Goal: Task Accomplishment & Management: Use online tool/utility

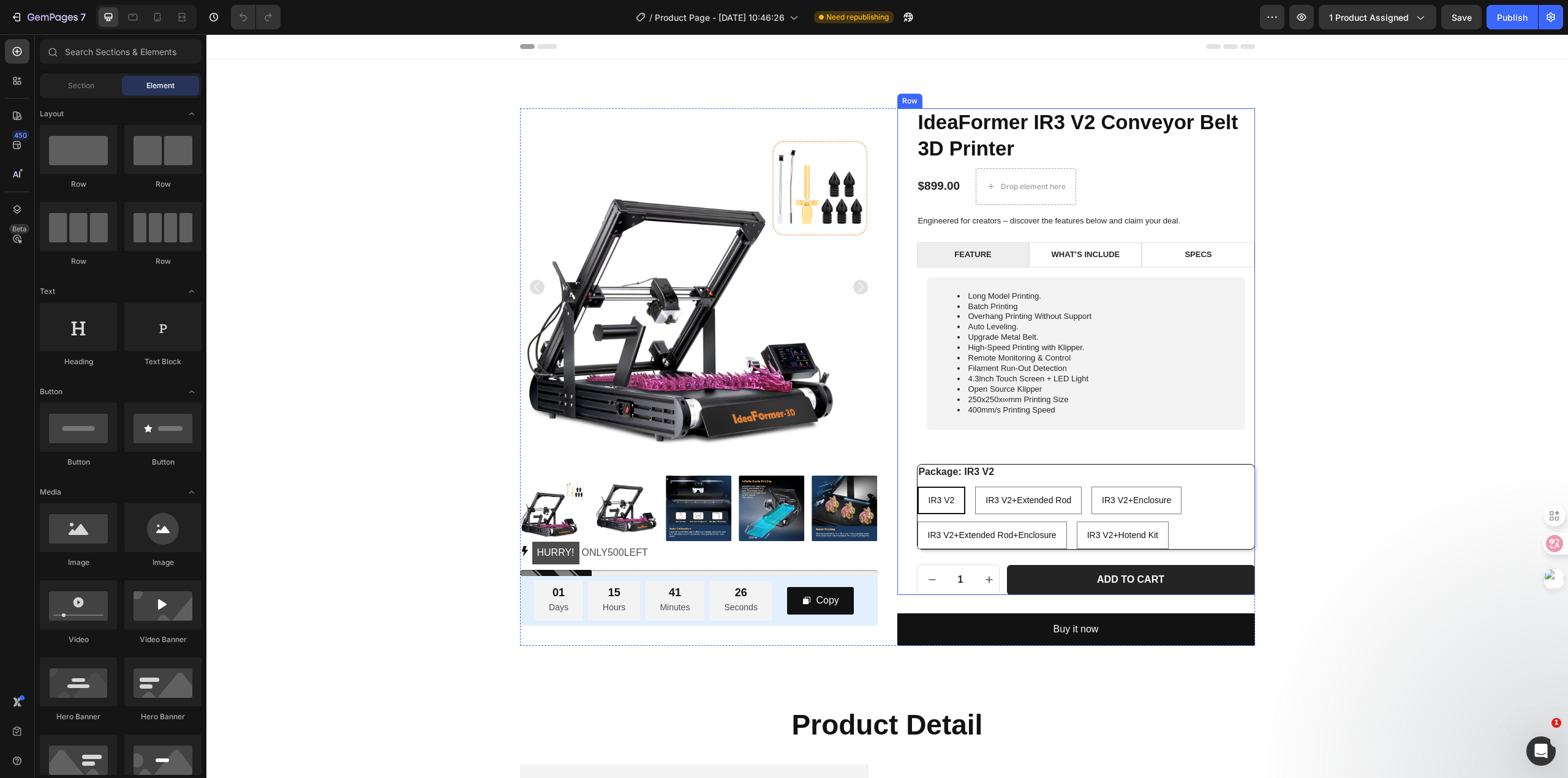
scroll to position [62, 0]
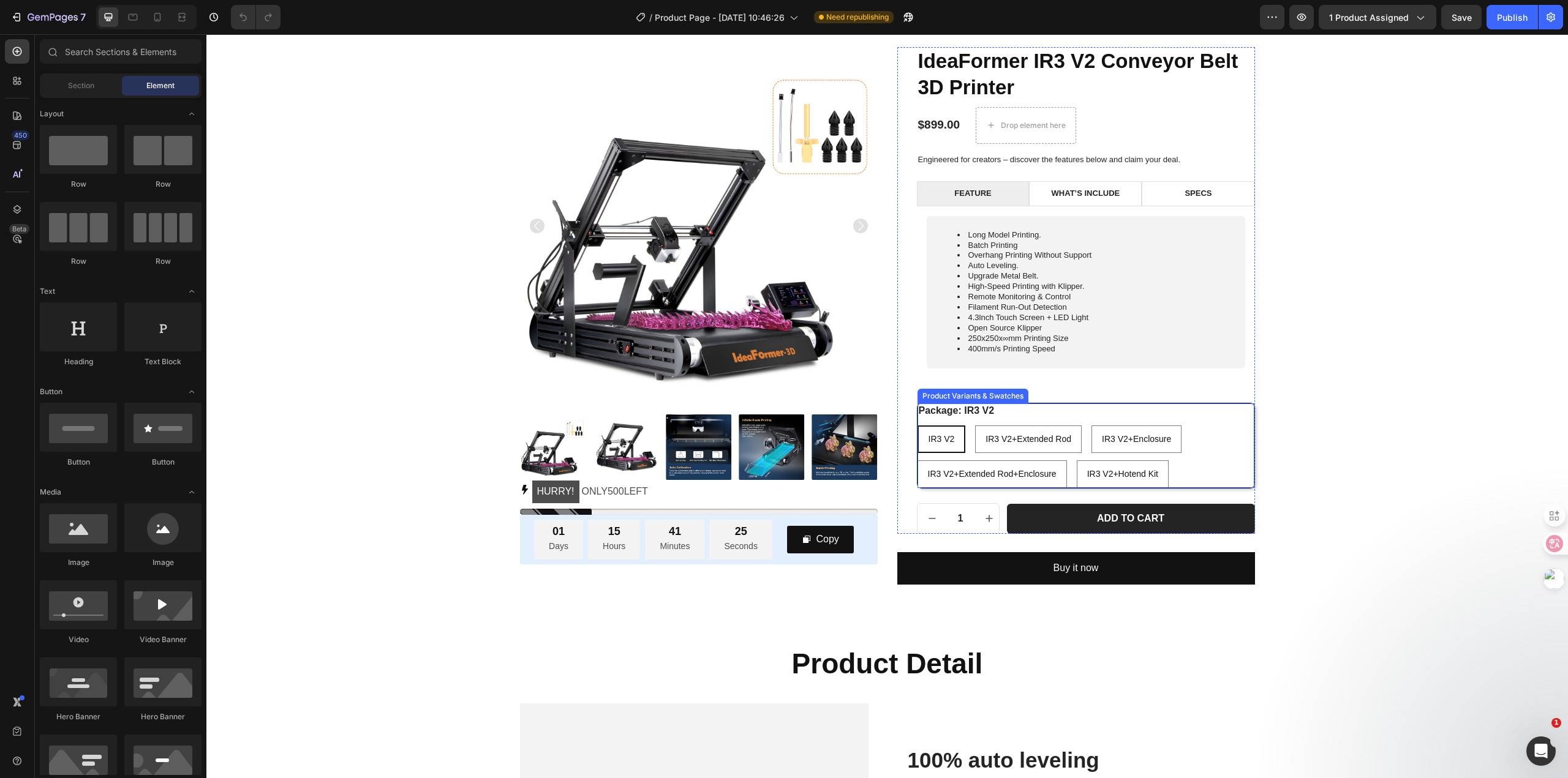
click at [1243, 455] on div "IR3 V2 IR3 V2 IR3 V2 IR3 V2+Extended Rod IR3 V2+Extended Rod IR3 V2+Extended Ro…" at bounding box center [1086, 457] width 337 height 62
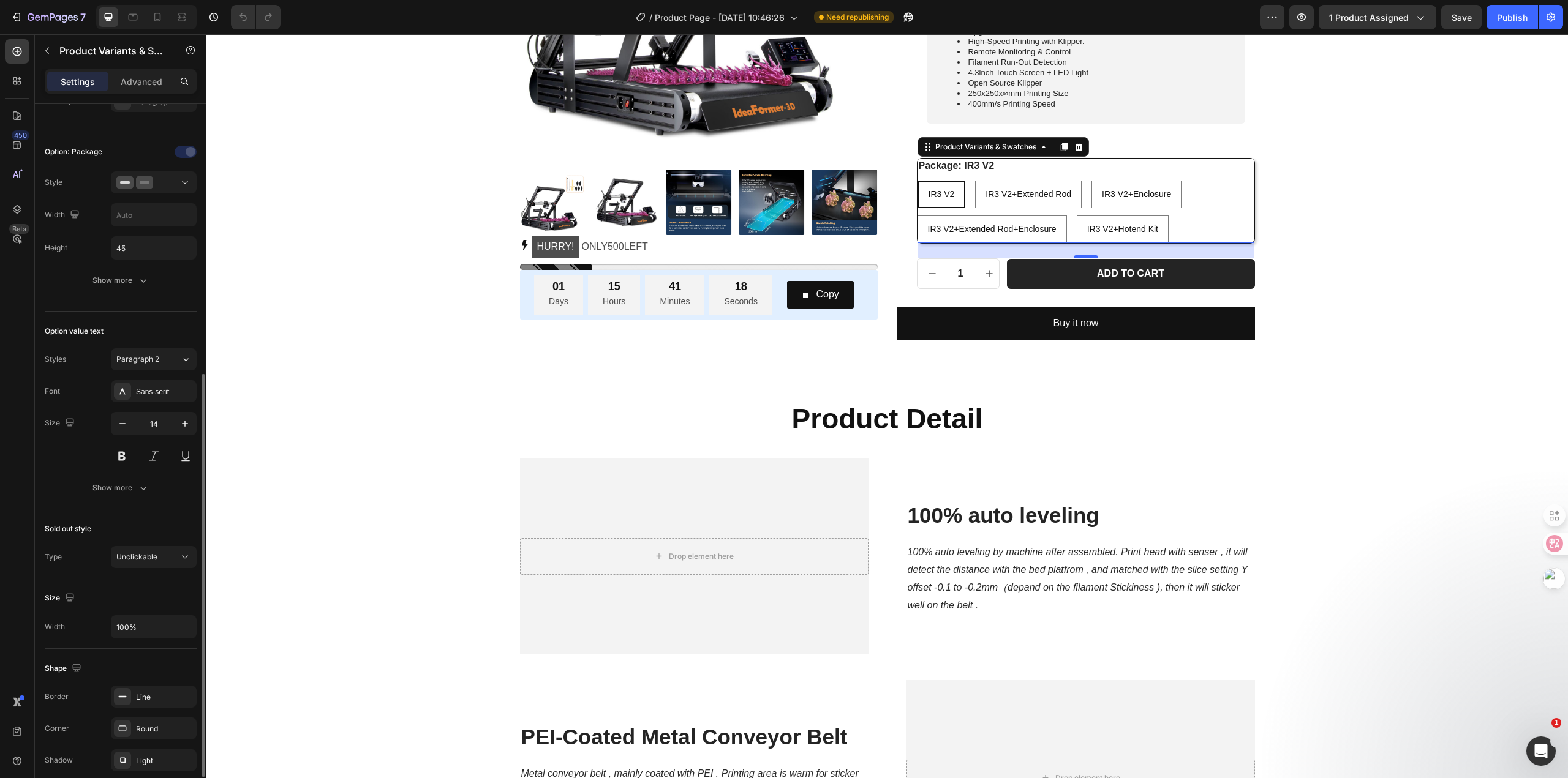
scroll to position [538, 0]
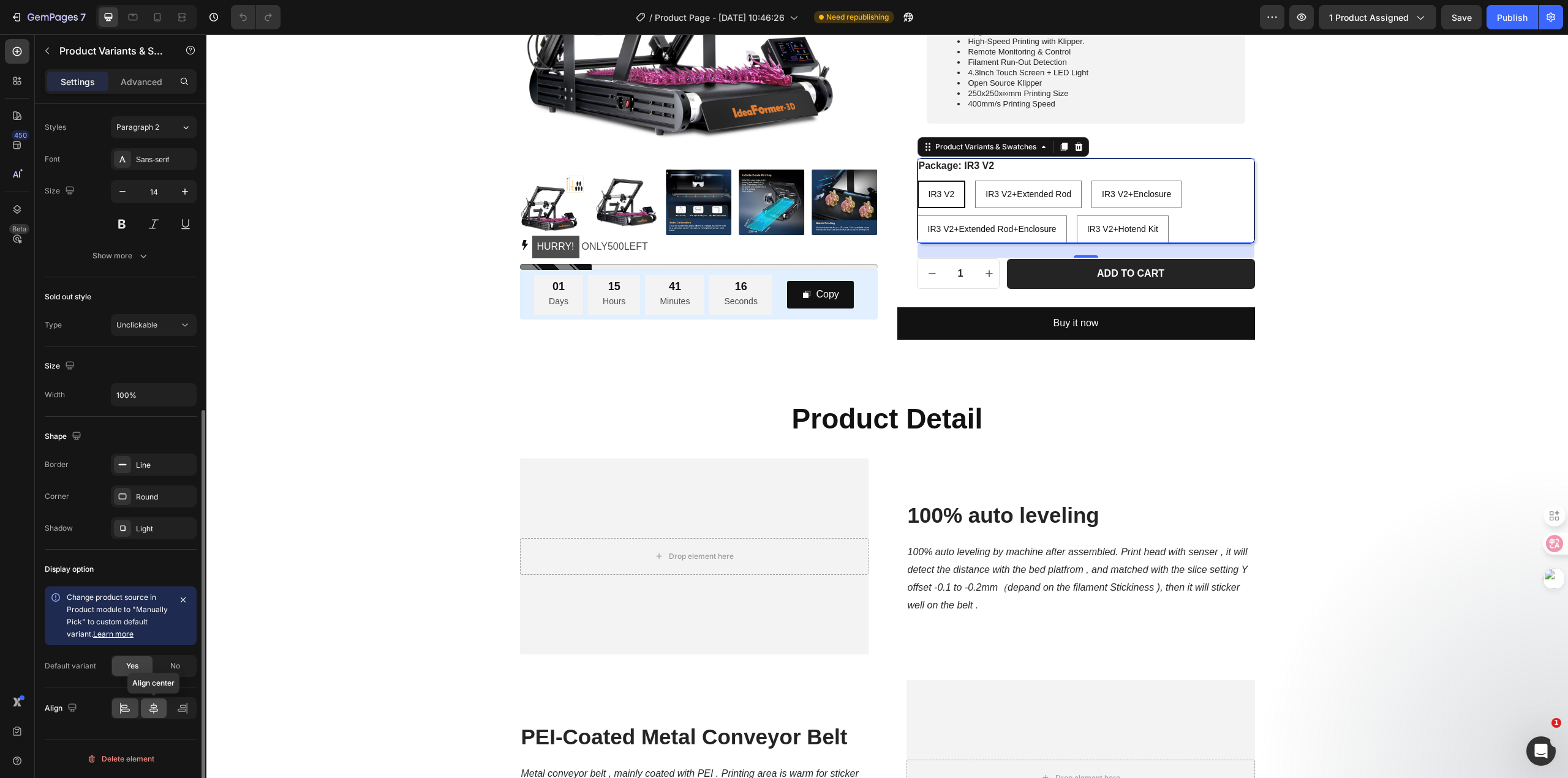
click at [151, 709] on icon at bounding box center [153, 709] width 9 height 11
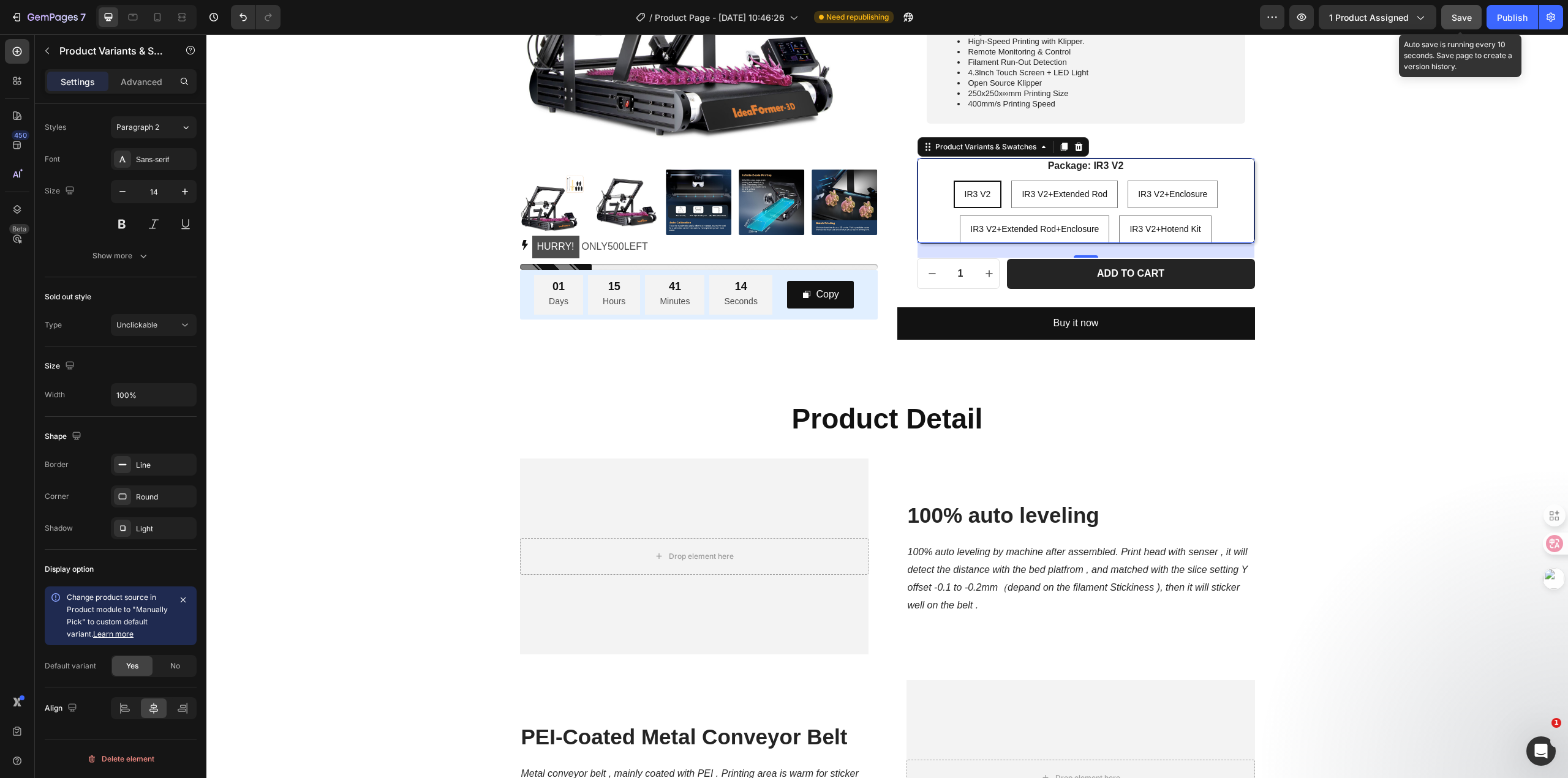
click at [1462, 14] on span "Save" at bounding box center [1461, 17] width 20 height 10
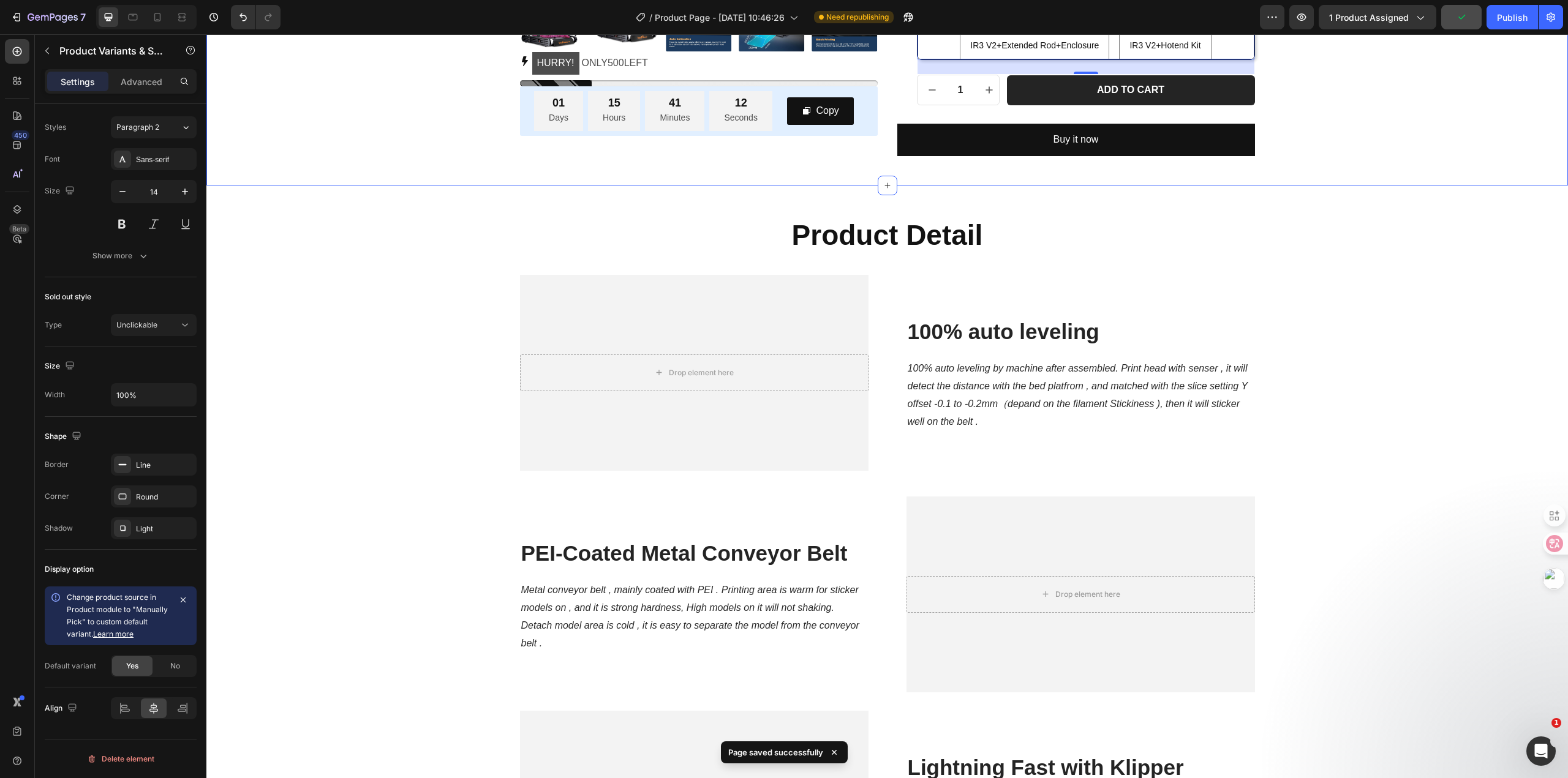
scroll to position [306, 0]
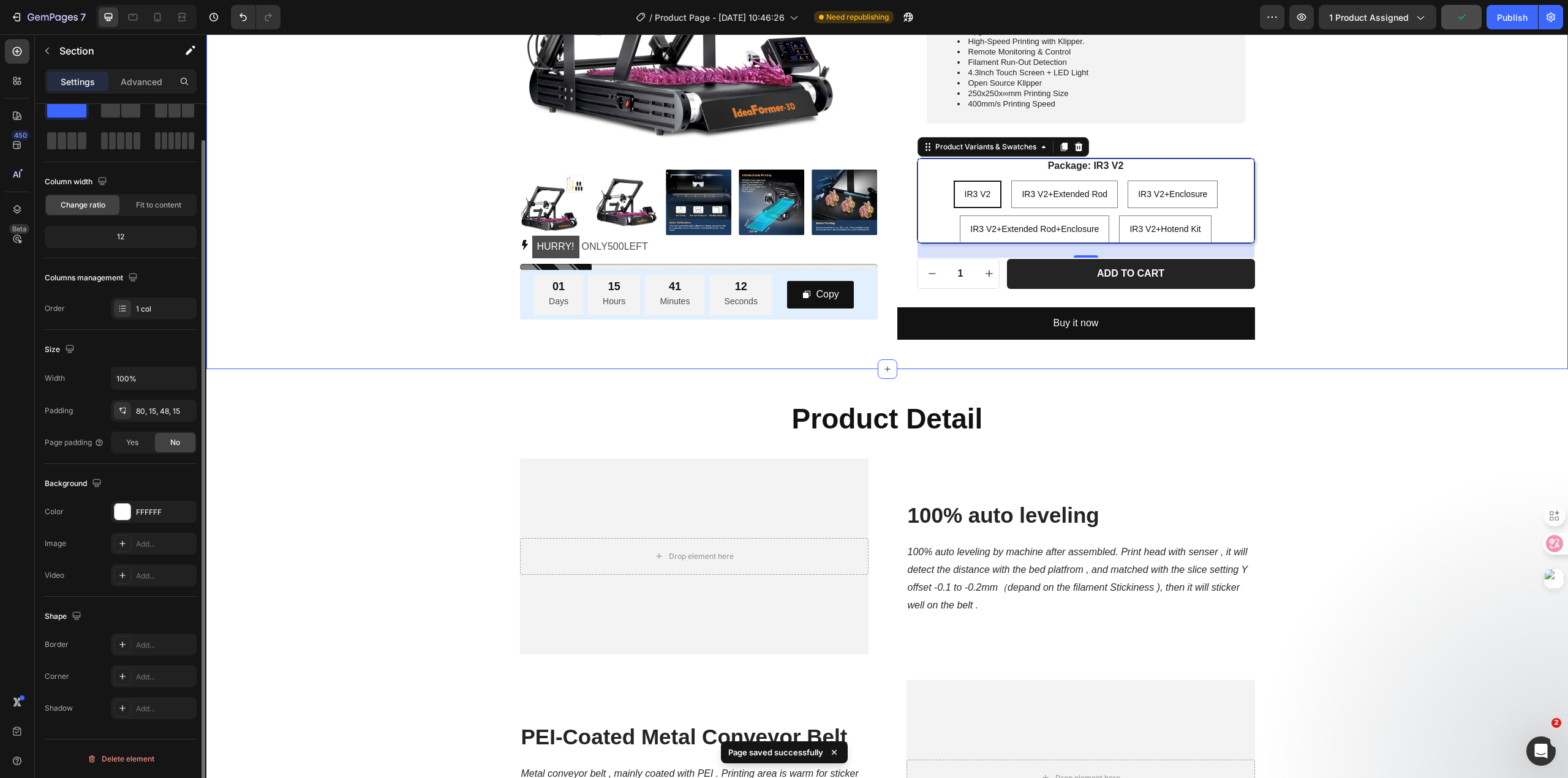
click at [1429, 258] on div "Product Images HURRY! ONLY 500 LEFT Stock Counter 01 Days 15 Hours 41 Minutes 1…" at bounding box center [887, 70] width 1343 height 538
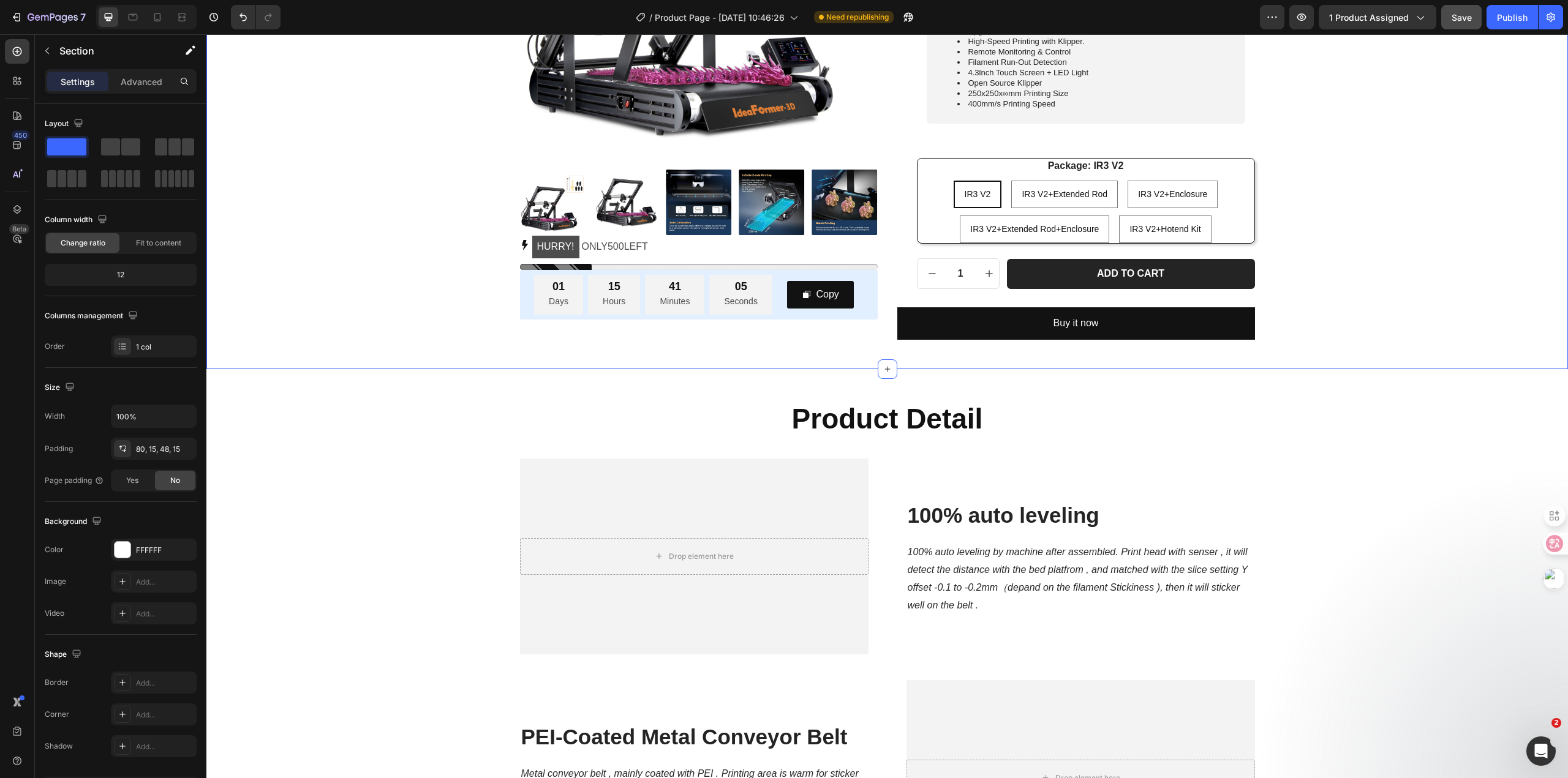
scroll to position [122, 0]
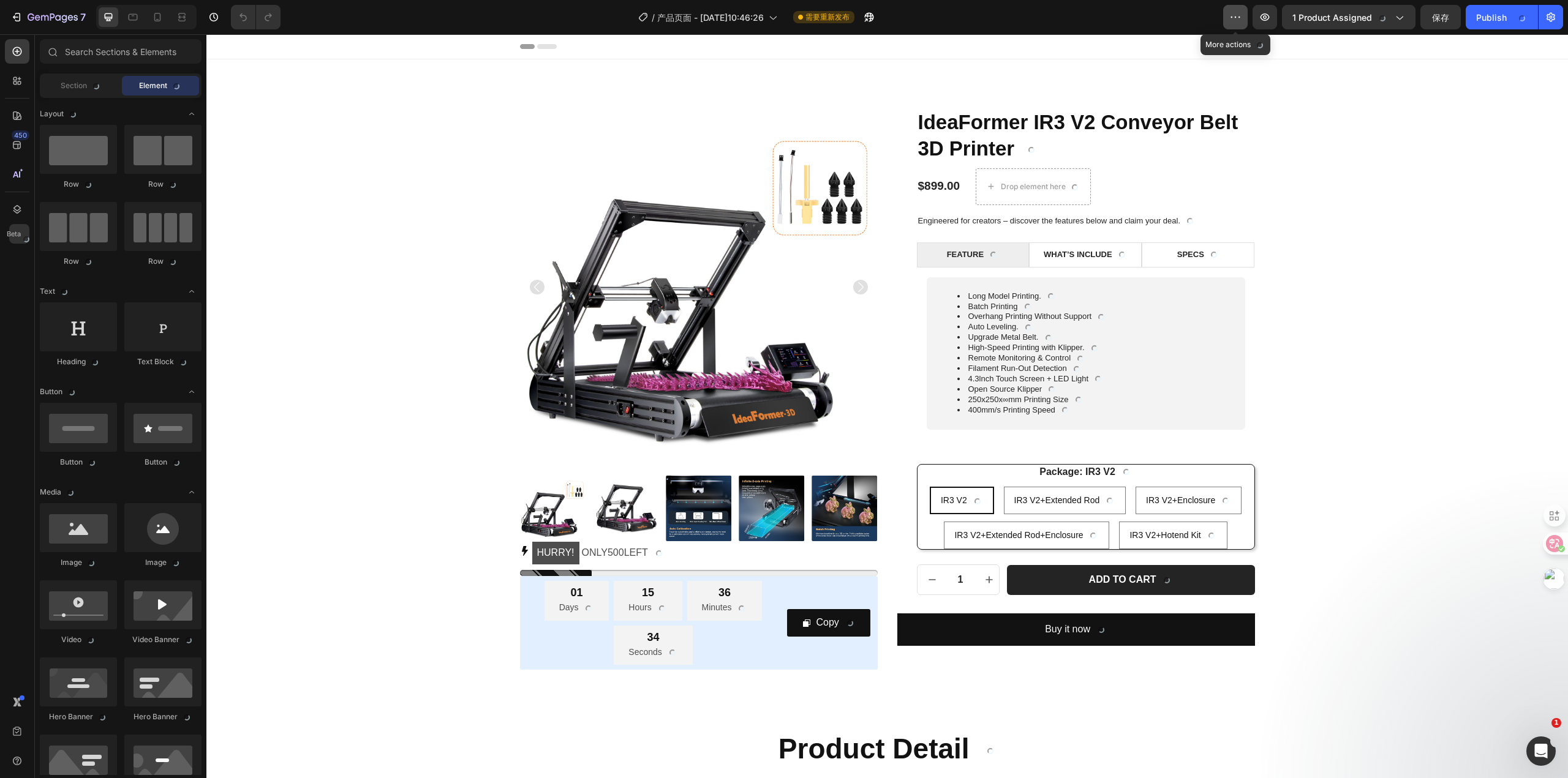
click at [1239, 27] on div "7 / 产品页面 - 7月12日，10:46:26 需要重新发布 More actions Preview 1 product assigned 保存 Pub…" at bounding box center [784, 18] width 1568 height 35
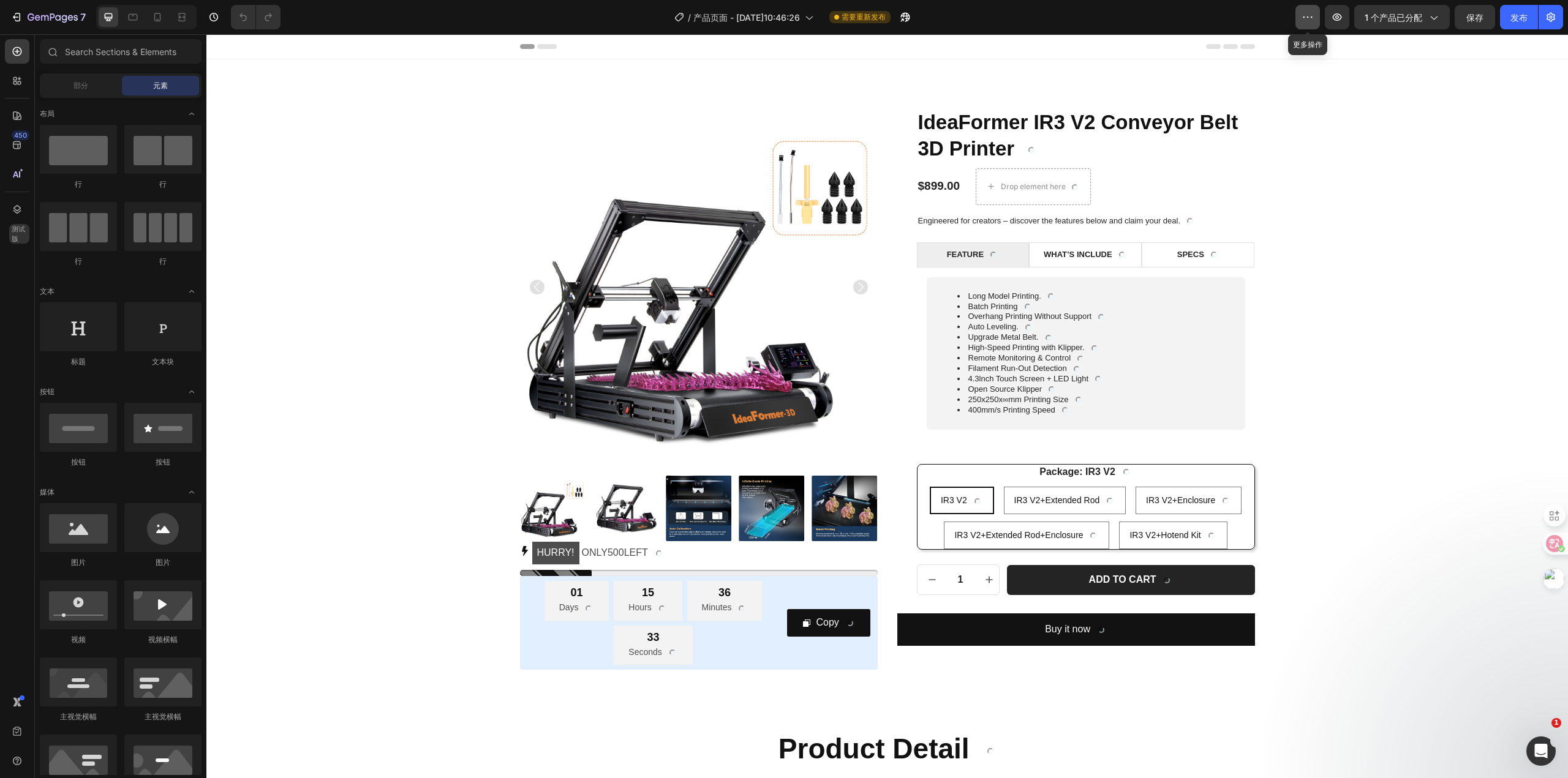
click at [1303, 18] on icon "button" at bounding box center [1307, 17] width 12 height 12
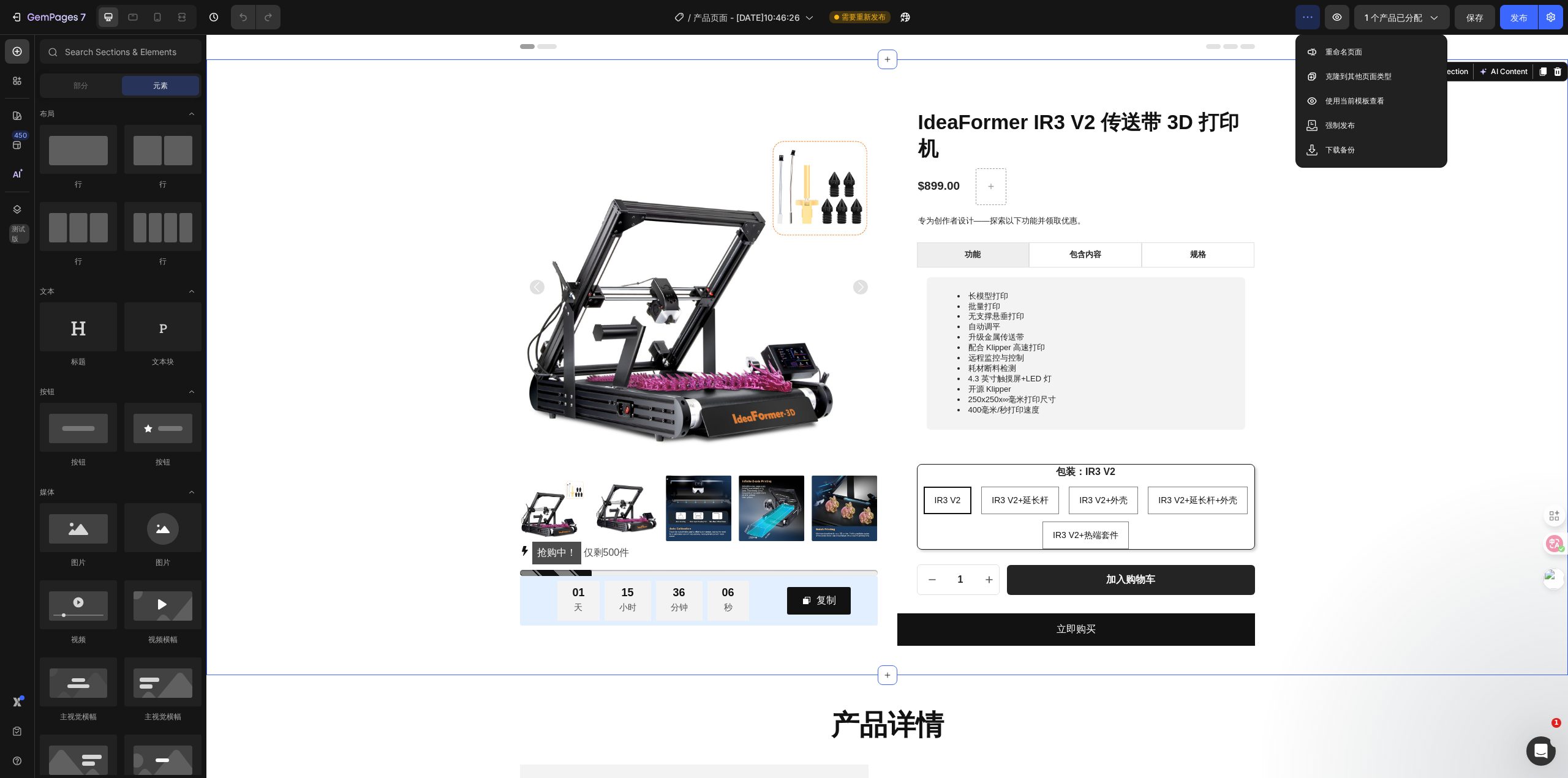
click at [1331, 459] on div "产品图片 抢购中！ 仅剩 500 件 库存计数器 01 天 15 小时 36 分钟 06 秒 倒计时计时器 复制 复制优惠码 行 行 IdeaFormer I…" at bounding box center [887, 377] width 1343 height 538
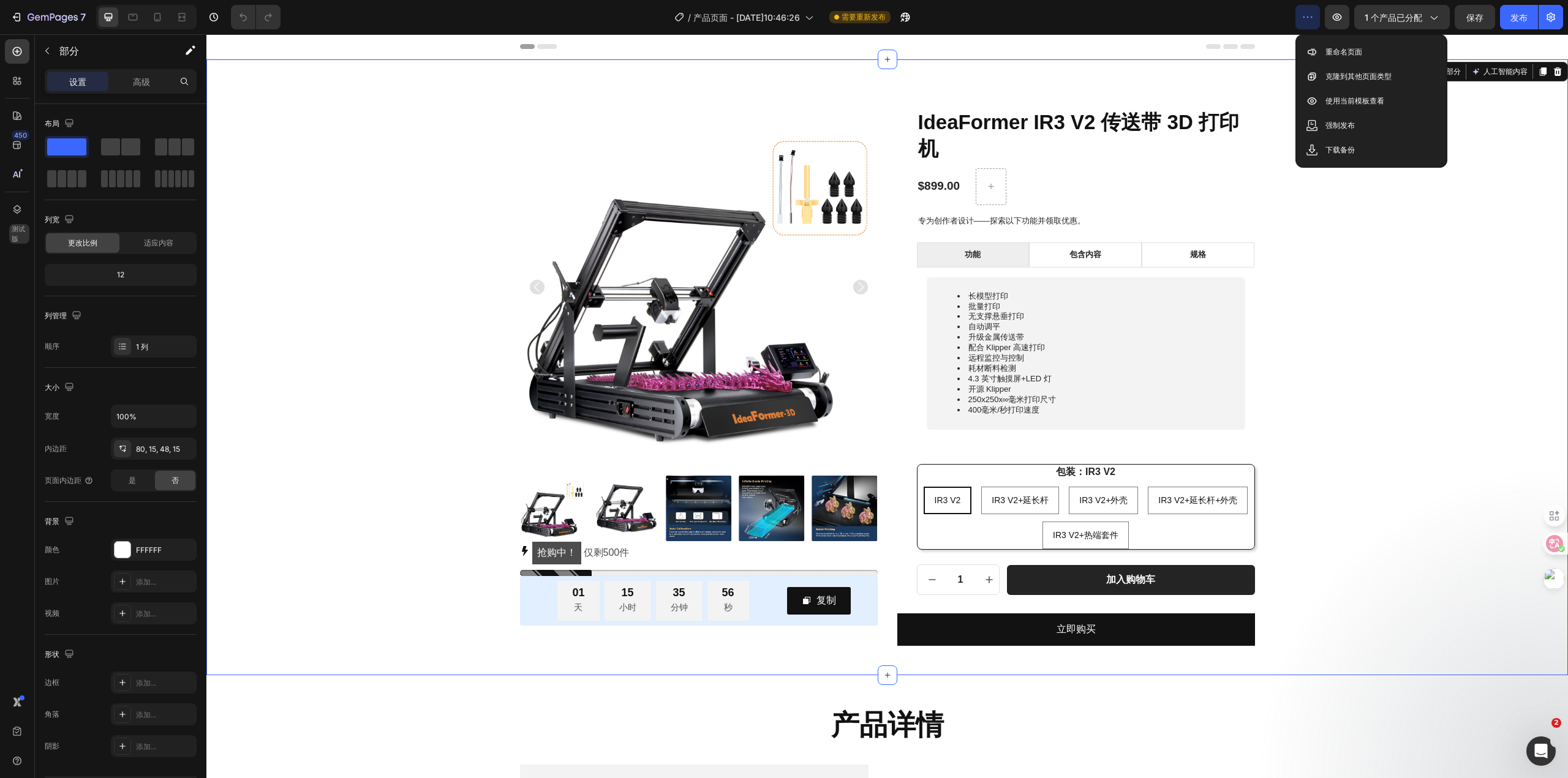
click at [1391, 219] on div "产品图片 抢购中！ 仅剩 500 件 库存计数器 01 天 15 小时 35 分钟 56 秒 倒计时计时器 复制 复制优惠码 行 行 IdeaFormer I…" at bounding box center [887, 377] width 1343 height 538
click at [965, 530] on div "IR3 V2 IR3 V2 IR3 V2 IR3 V2+延长杆 IR3 V2+Extended Rod IR3 V2+延长杆 IR3 V2+外壳 IR3 V2…" at bounding box center [1086, 518] width 337 height 62
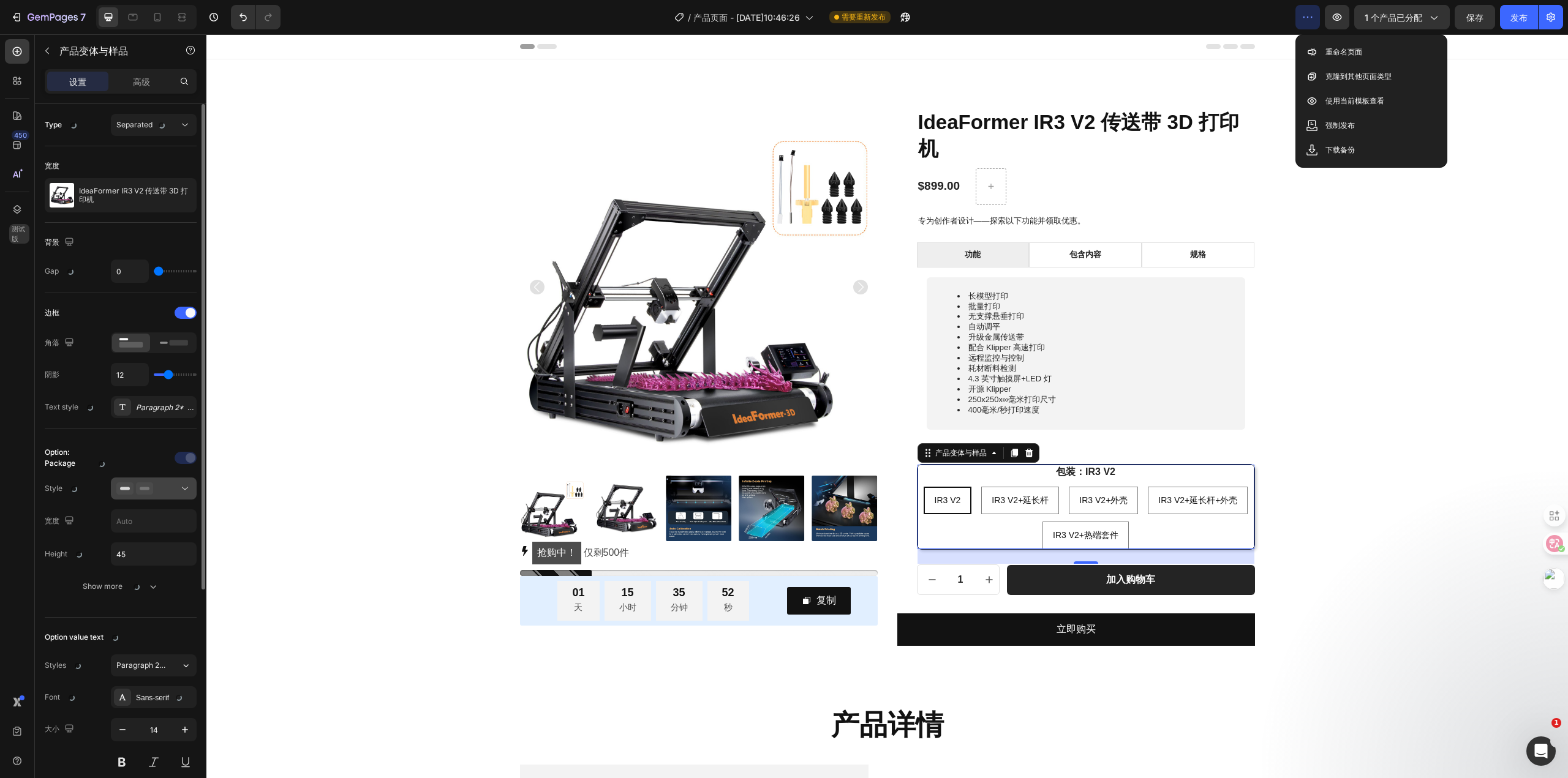
click at [172, 490] on div at bounding box center [154, 488] width 75 height 12
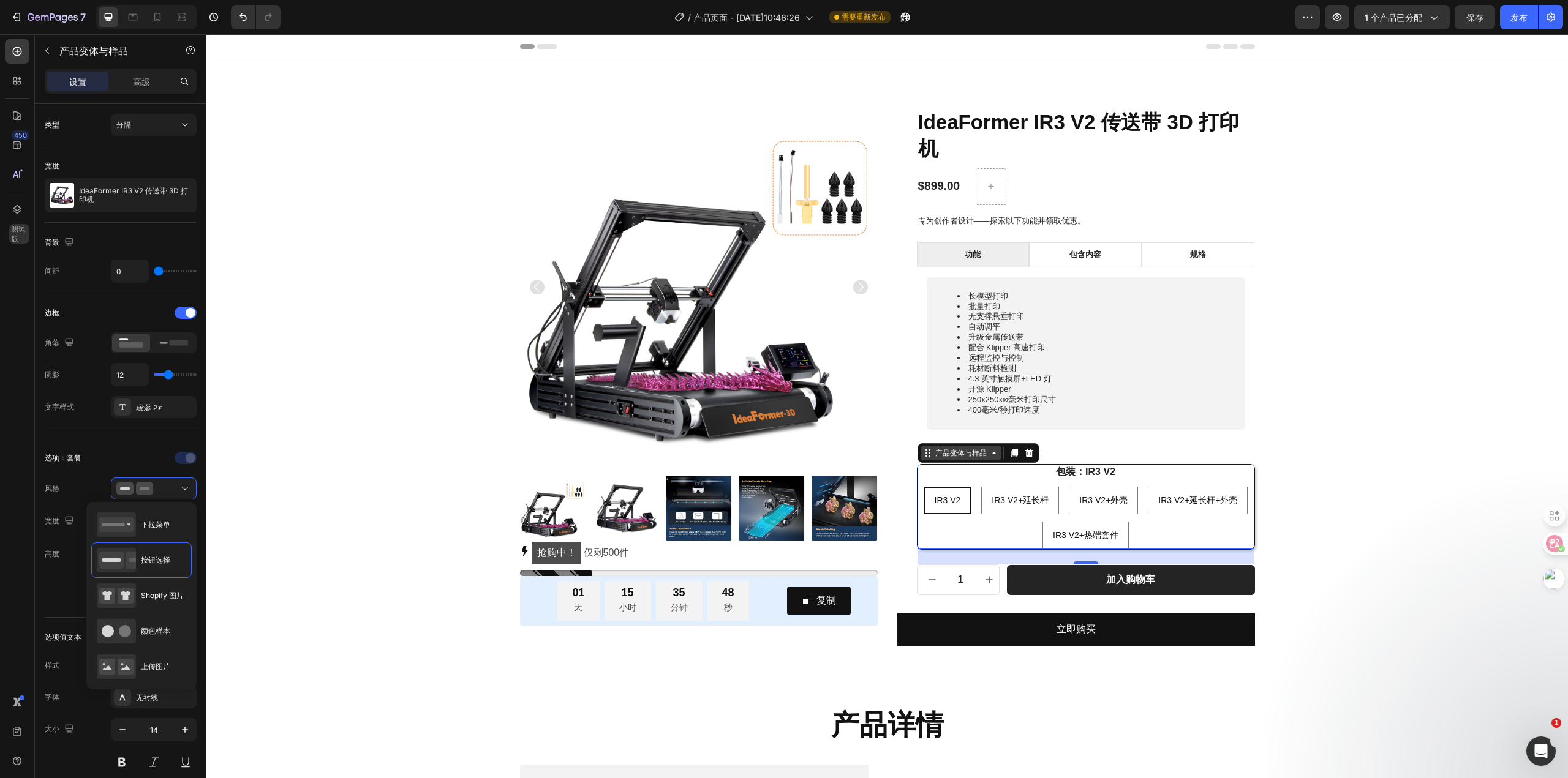
click at [980, 454] on font "产品变体与样品" at bounding box center [961, 452] width 51 height 9
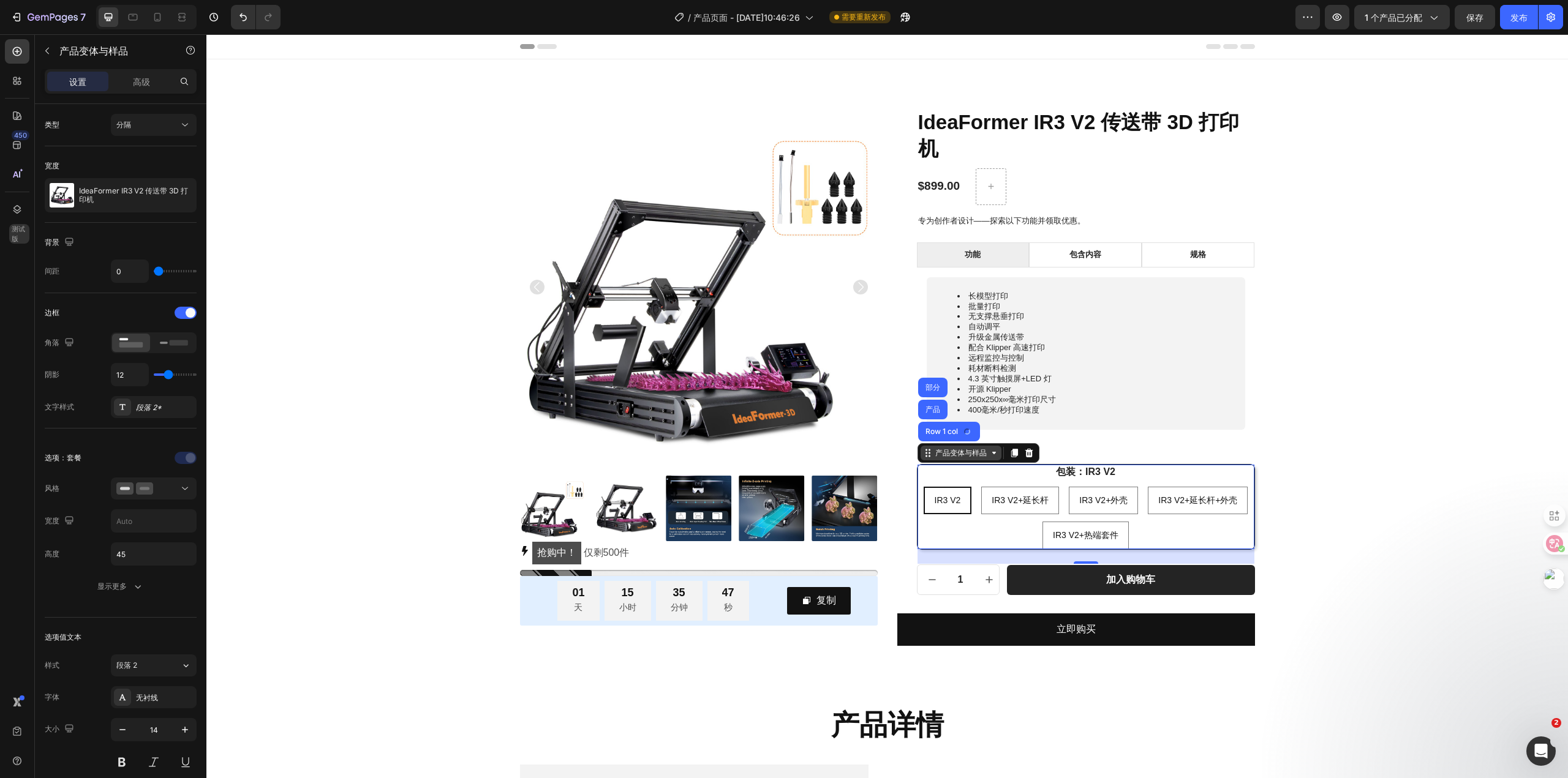
click at [982, 455] on div "产品变体与样品" at bounding box center [961, 453] width 57 height 11
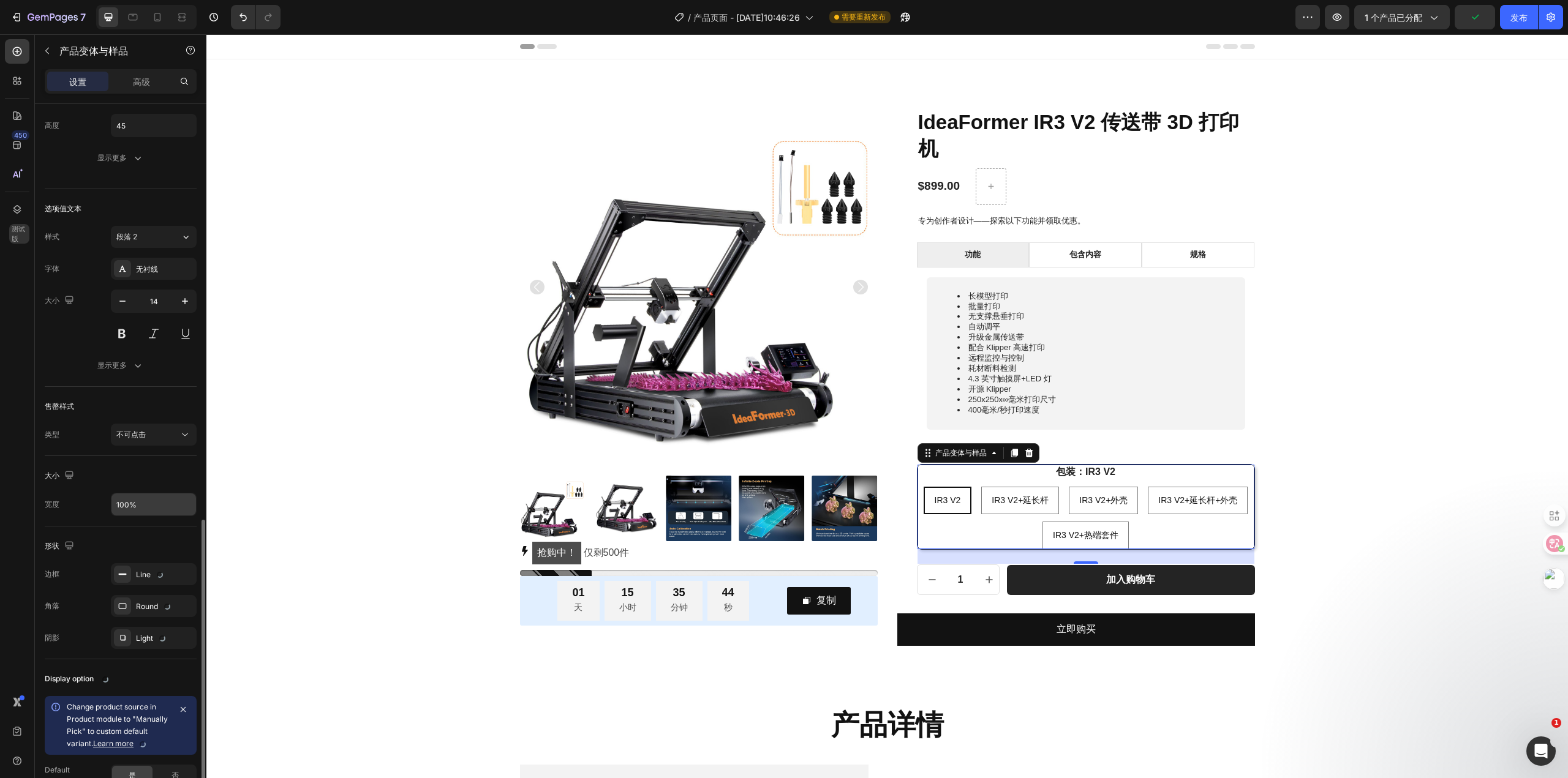
scroll to position [538, 0]
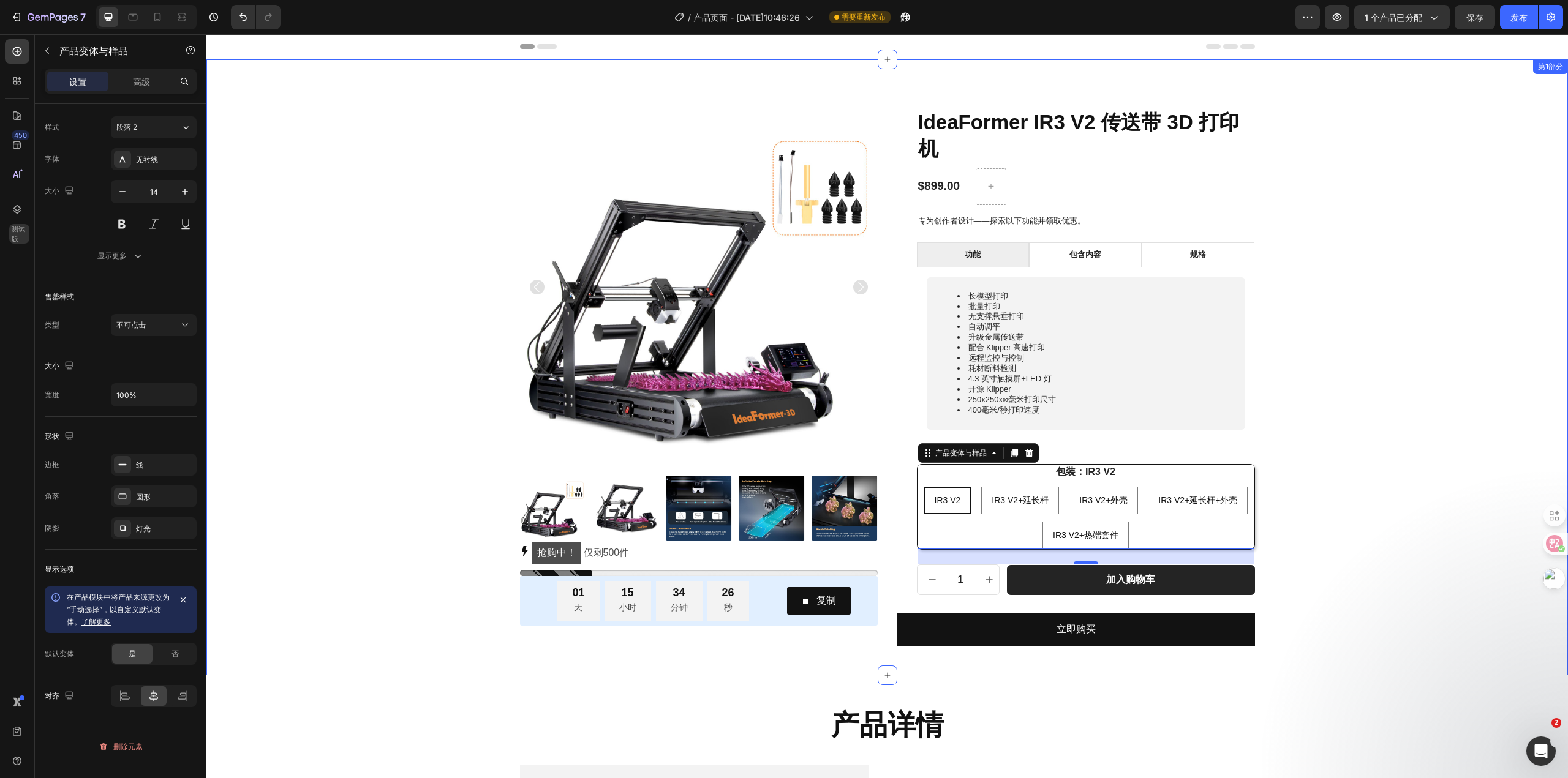
click at [1433, 446] on div "产品图片 抢购中！ 仅剩 500 件 库存计数器 01 天 15 小时 34 分钟 26 秒 倒计时计时器 复制 复制优惠码 行 行 IdeaFormer I…" at bounding box center [887, 377] width 1343 height 538
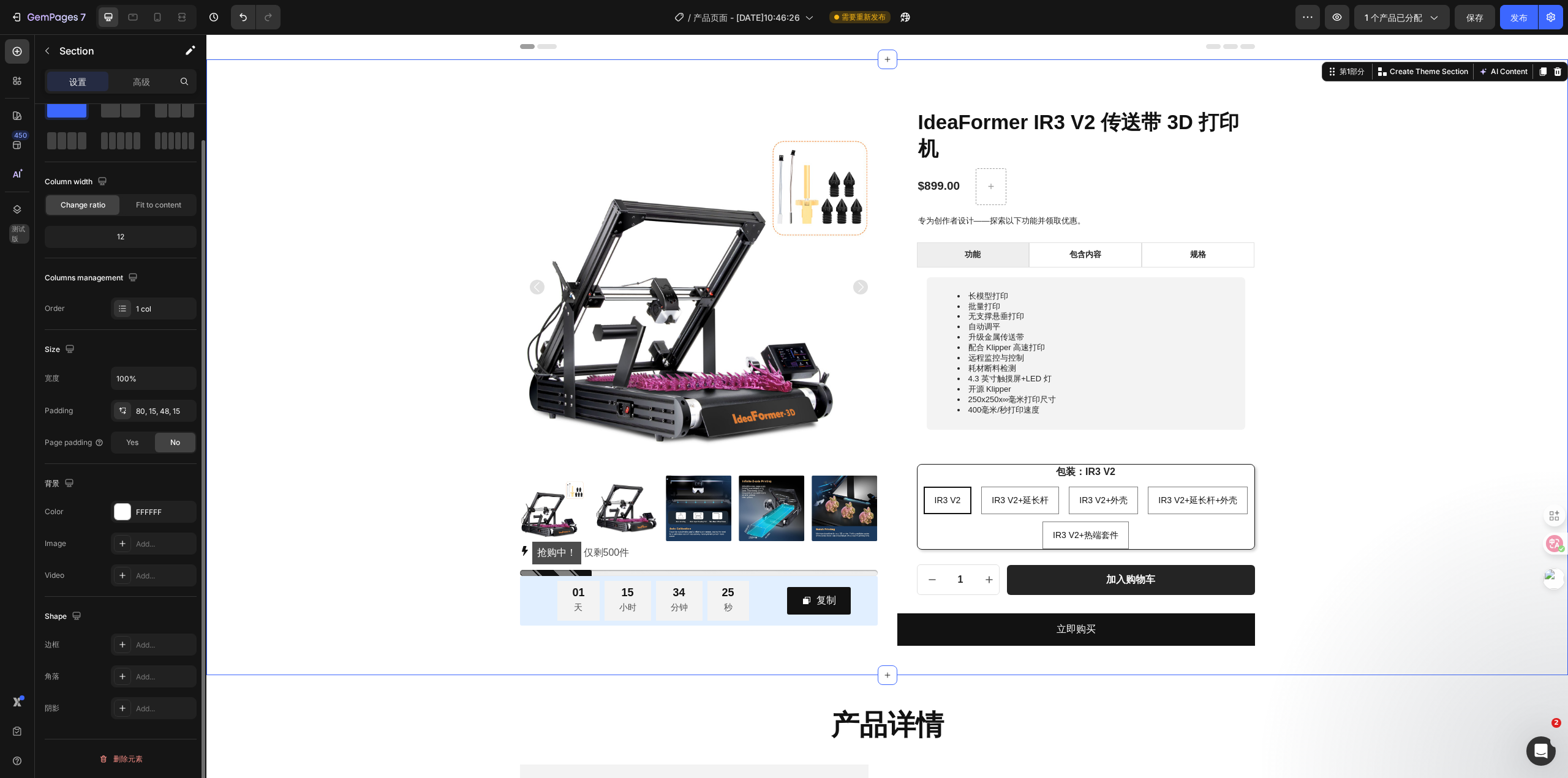
scroll to position [0, 0]
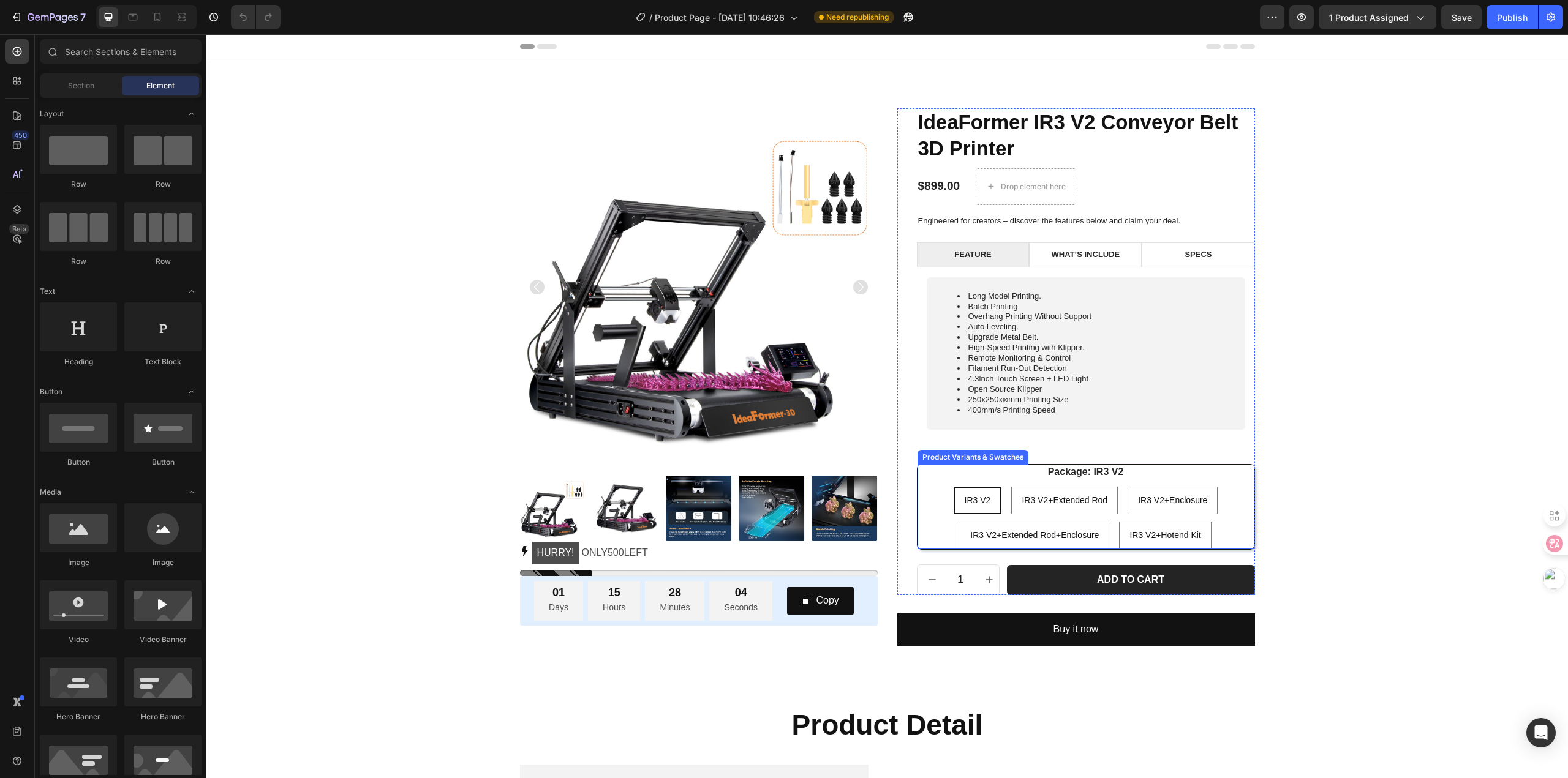
click at [1224, 508] on div "IR3 V2 IR3 V2 IR3 V2 IR3 V2+Extended Rod IR3 V2+Extended Rod IR3 V2+Extended Ro…" at bounding box center [1086, 518] width 337 height 62
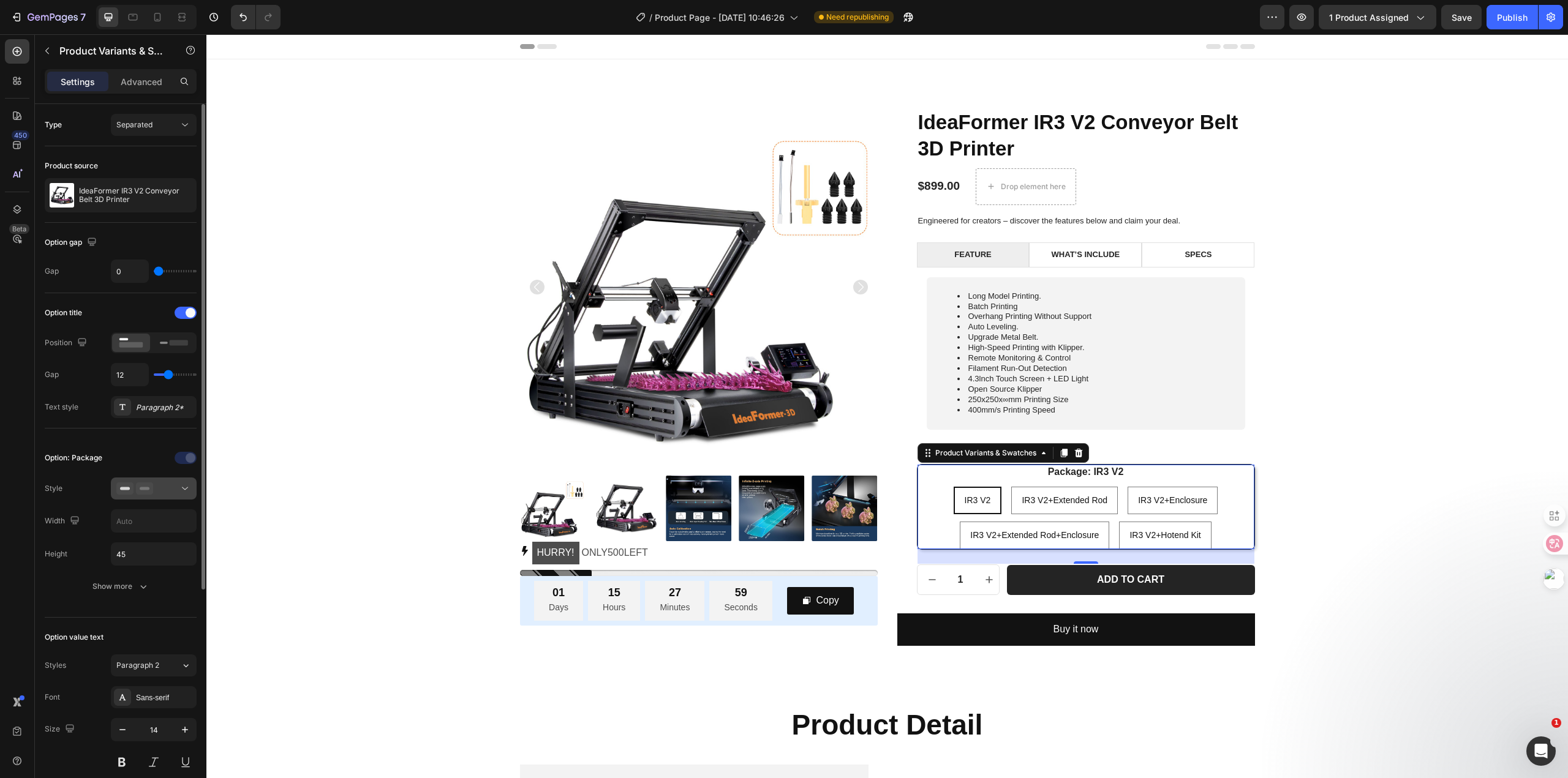
click at [184, 484] on icon at bounding box center [185, 488] width 12 height 12
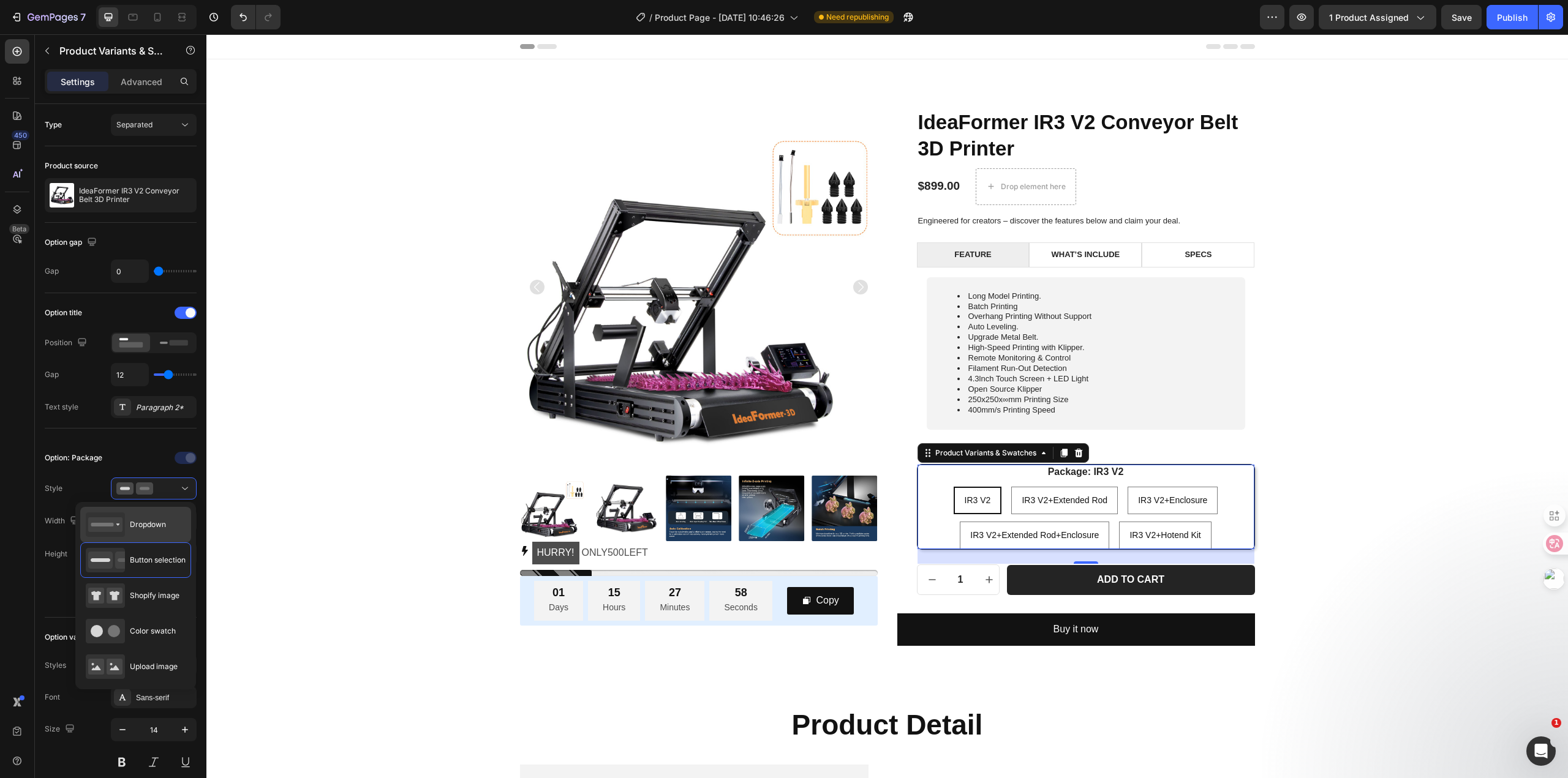
drag, startPoint x: 161, startPoint y: 528, endPoint x: 460, endPoint y: 512, distance: 299.4
click at [161, 528] on span "Dropdown" at bounding box center [147, 525] width 36 height 11
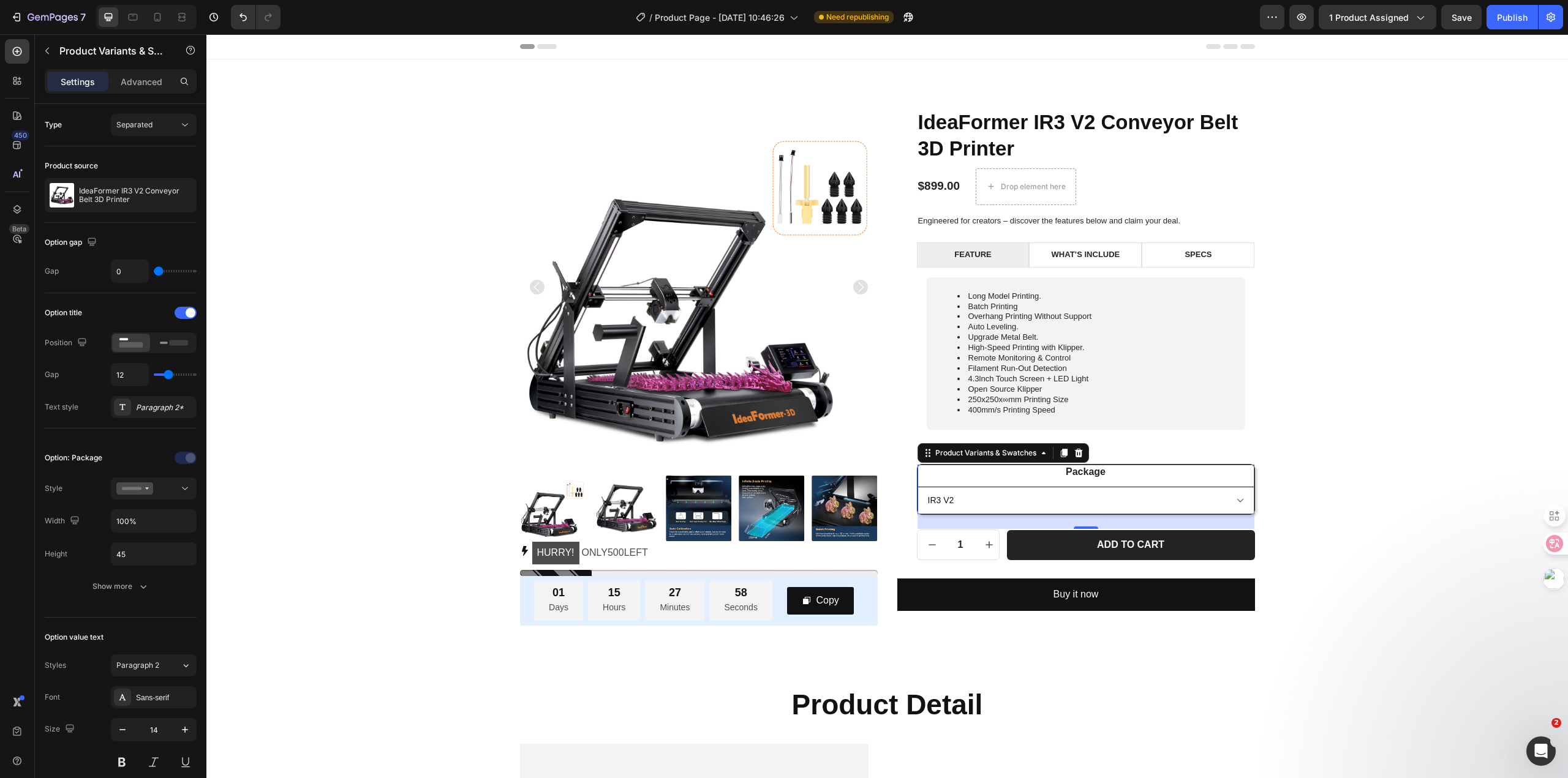
click at [990, 503] on select "IR3 V2 IR3 V2+Extended Rod IR3 V2+Enclosure IR3 V2+Extended Rod+Enclosure IR3 V…" at bounding box center [1086, 500] width 337 height 27
click at [161, 491] on div at bounding box center [154, 488] width 75 height 12
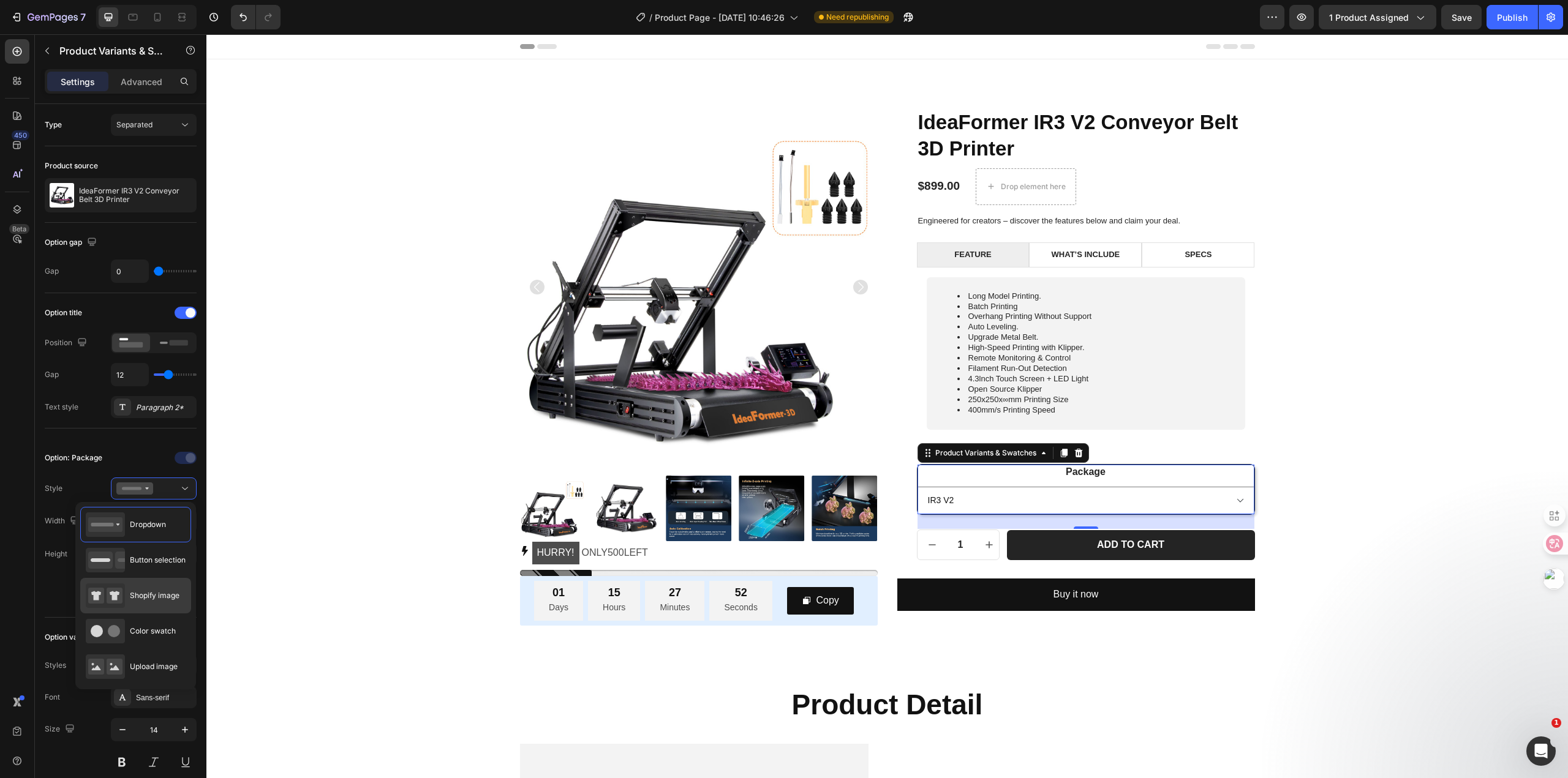
click at [159, 586] on div "Shopify image" at bounding box center [132, 595] width 94 height 25
type input "64"
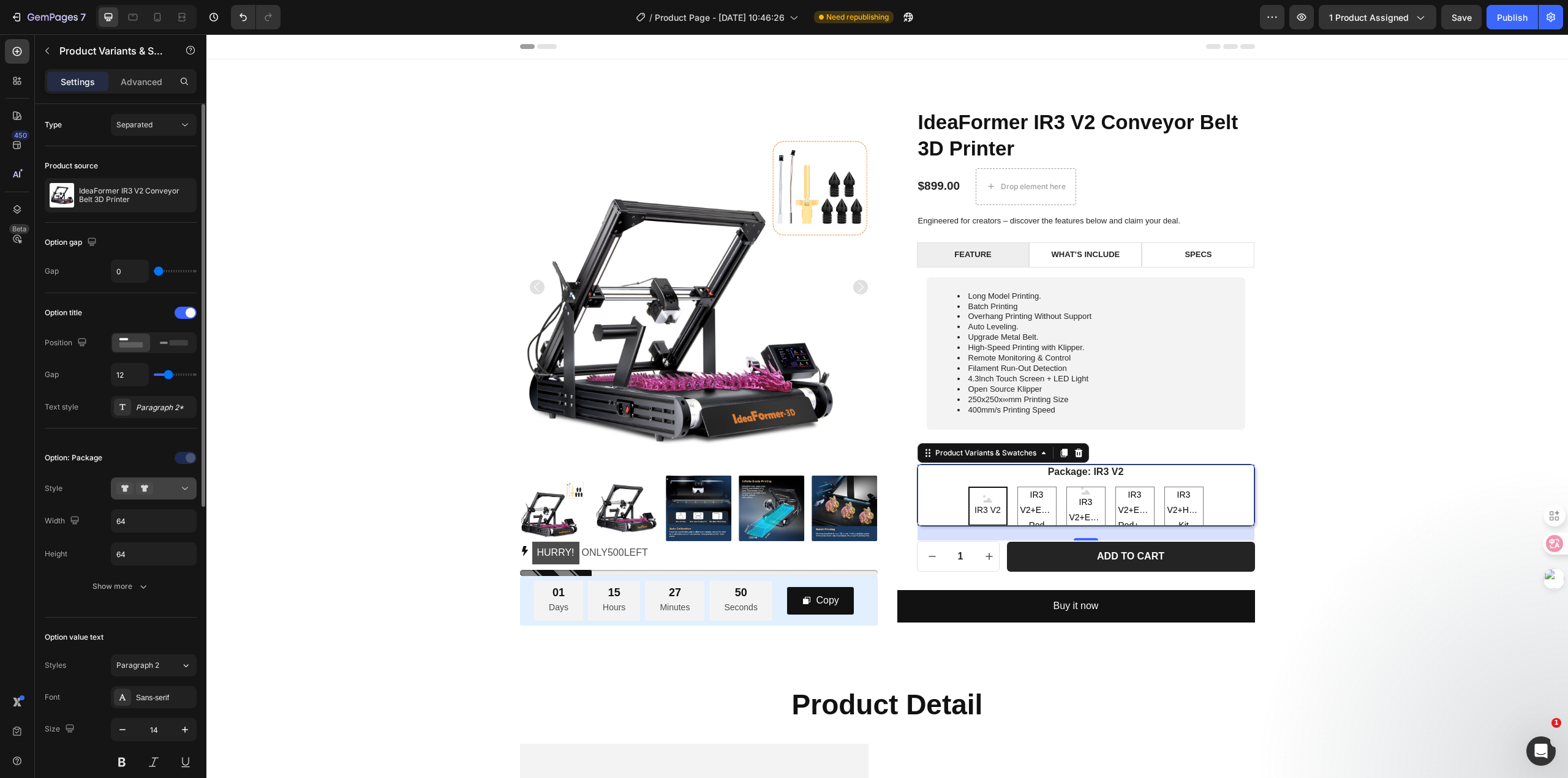
click at [182, 494] on icon at bounding box center [185, 488] width 12 height 12
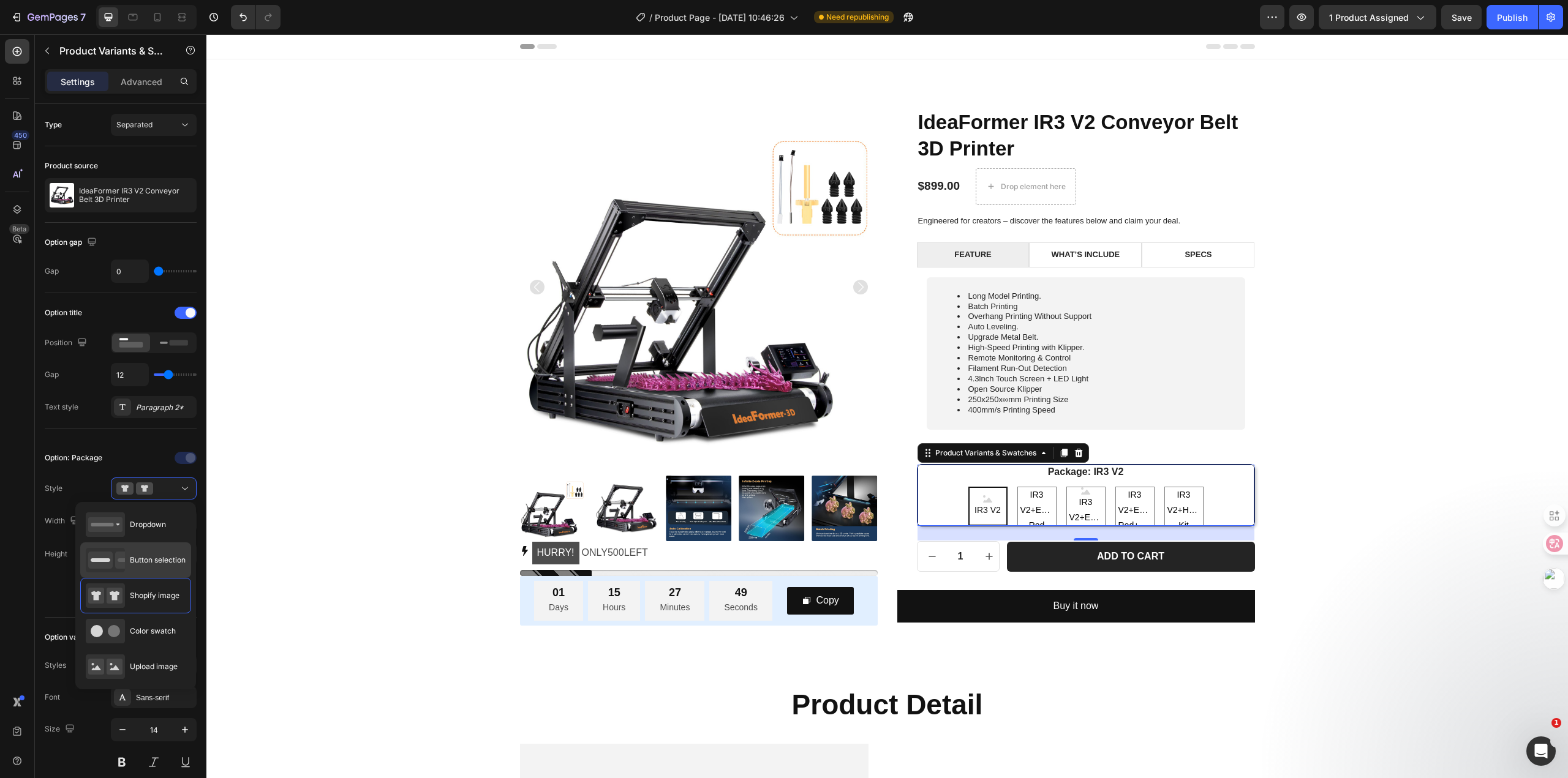
click at [158, 557] on span "Button selection" at bounding box center [157, 560] width 56 height 11
type input "45"
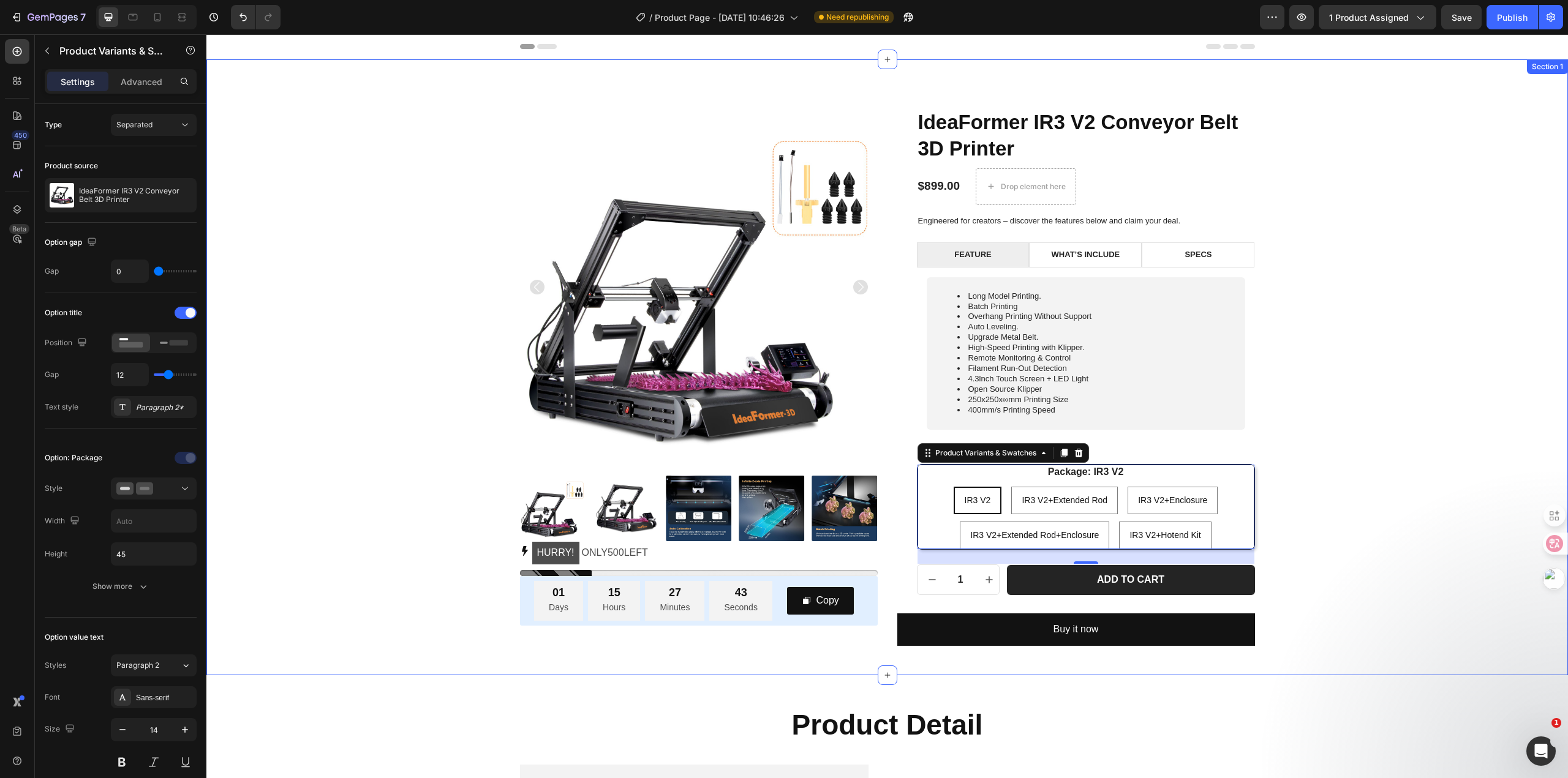
scroll to position [184, 0]
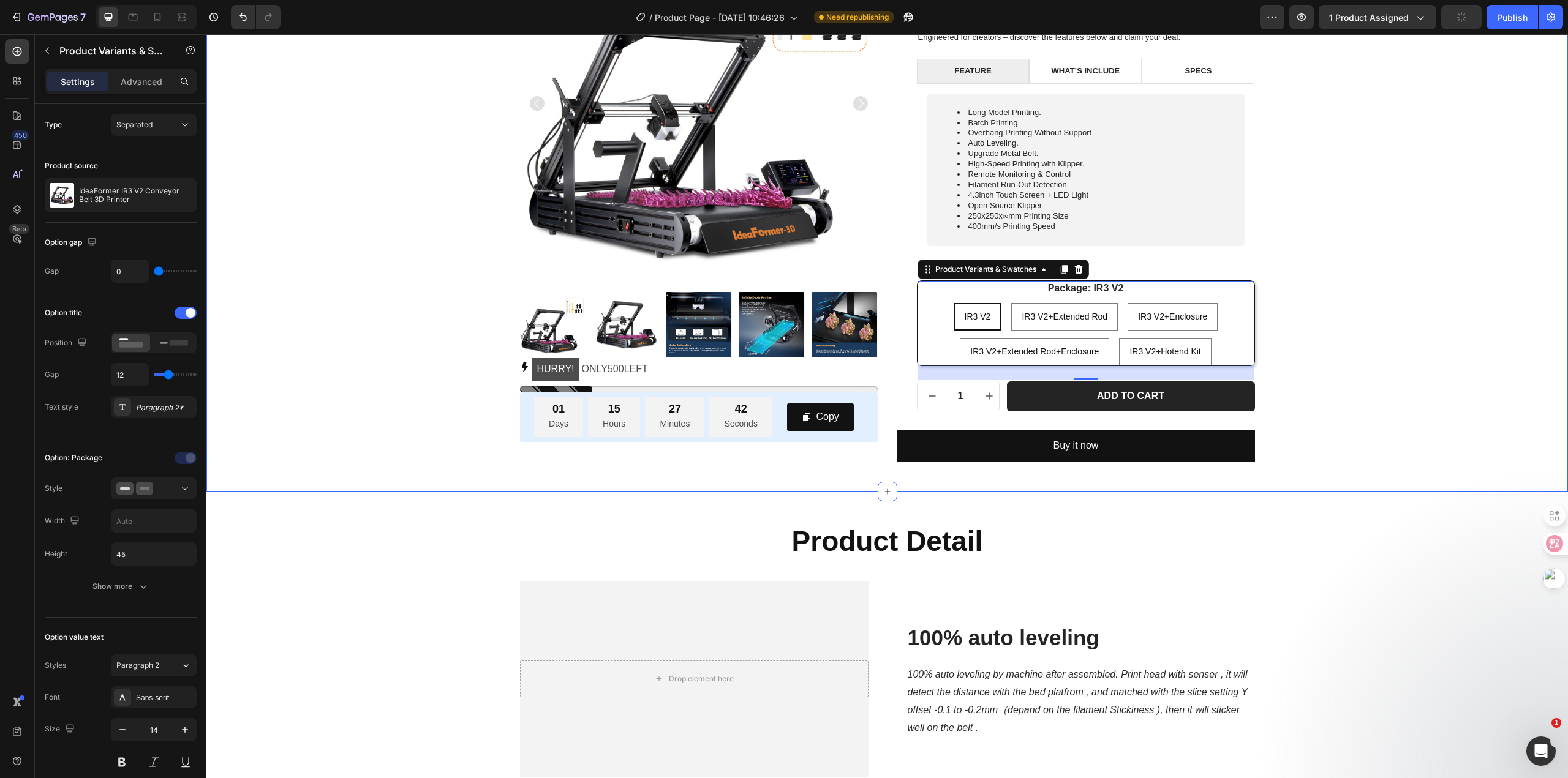
click at [1349, 345] on div "Product Images HURRY! ONLY 500 LEFT Stock Counter 01 Days 15 Hours 27 Minutes 4…" at bounding box center [887, 193] width 1343 height 538
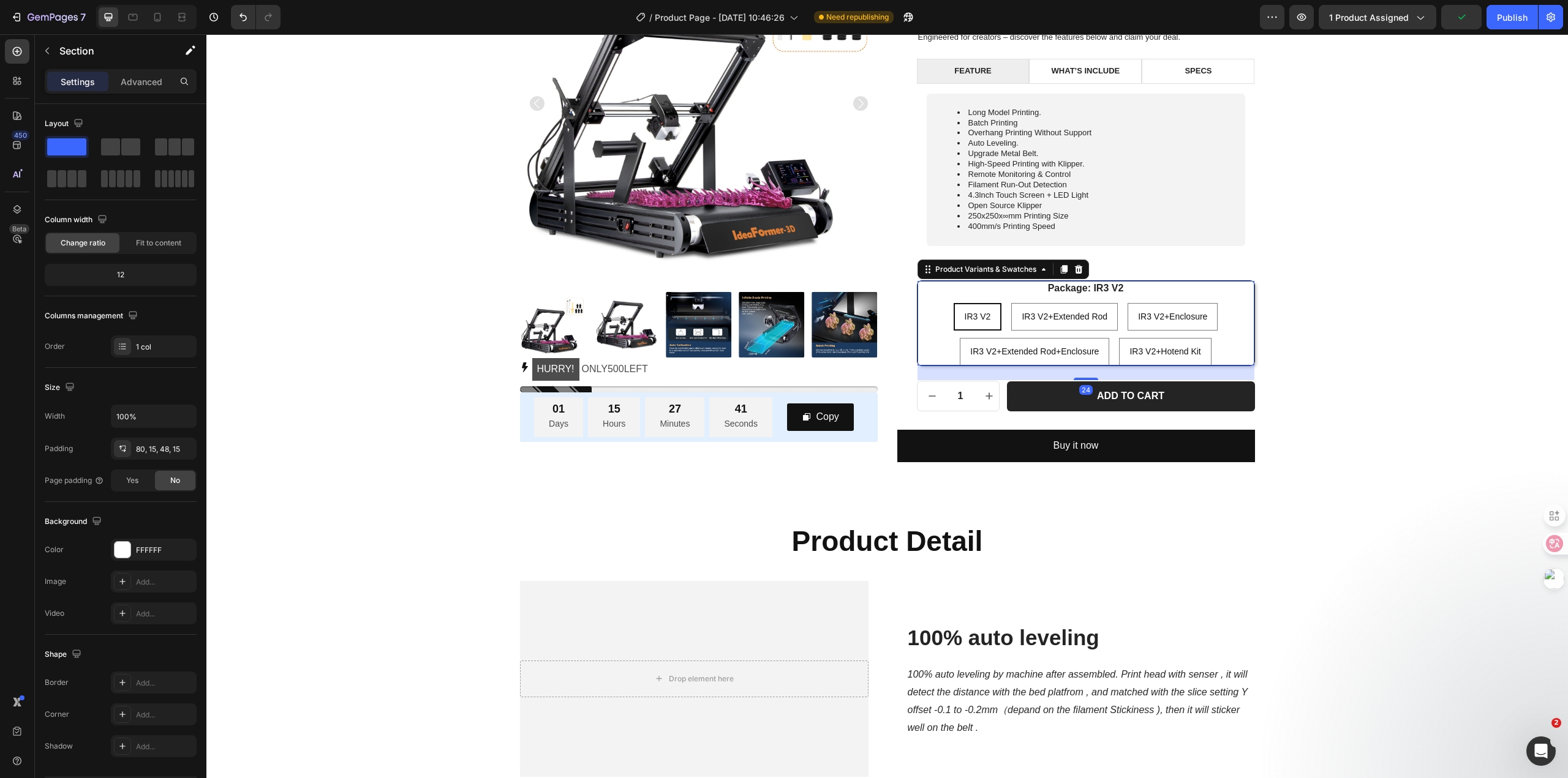
click at [1239, 333] on div "IR3 V2 IR3 V2 IR3 V2 IR3 V2+Extended Rod IR3 V2+Extended Rod IR3 V2+Extended Ro…" at bounding box center [1086, 334] width 337 height 62
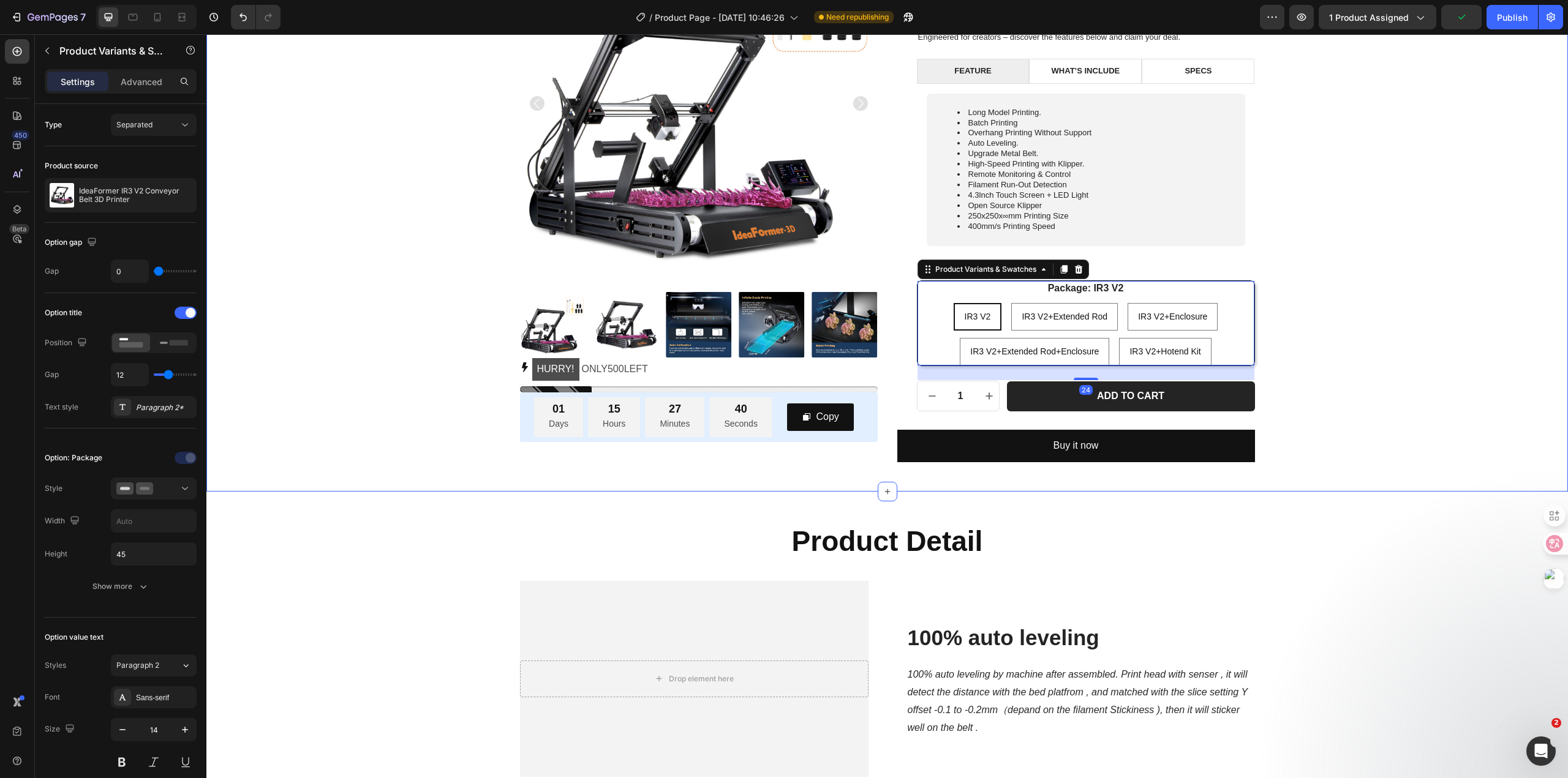
click at [1389, 252] on div "Product Images HURRY! ONLY 500 LEFT Stock Counter 01 Days 15 Hours 27 Minutes 4…" at bounding box center [887, 193] width 1343 height 538
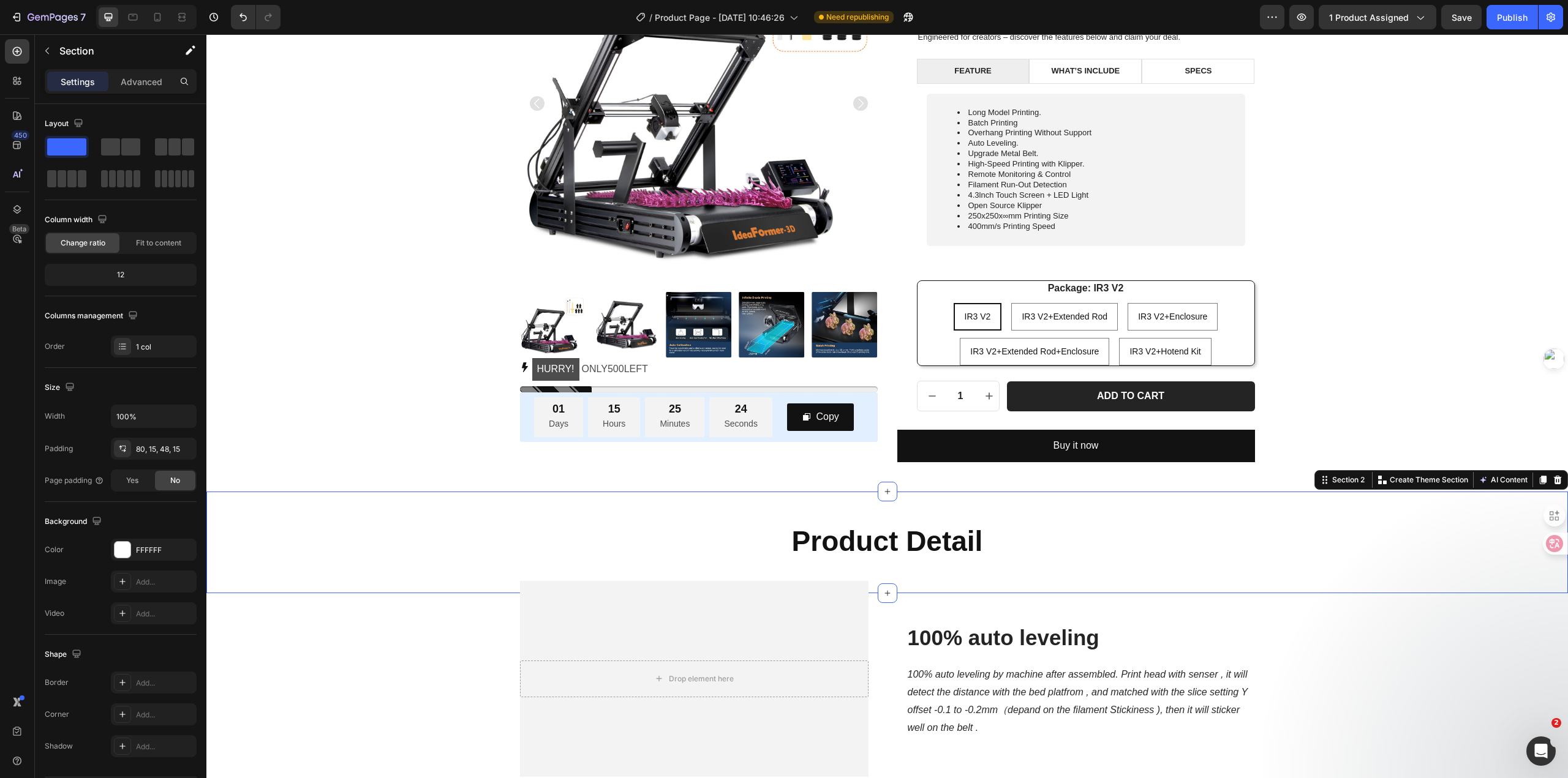
click at [1365, 586] on div "Product Detail Heading Row Section 2 You can create reusable sections Create Th…" at bounding box center [887, 542] width 1362 height 101
click at [393, 513] on div "Product Detail Heading Row Section 2 You can create reusable sections Create Th…" at bounding box center [887, 542] width 1362 height 101
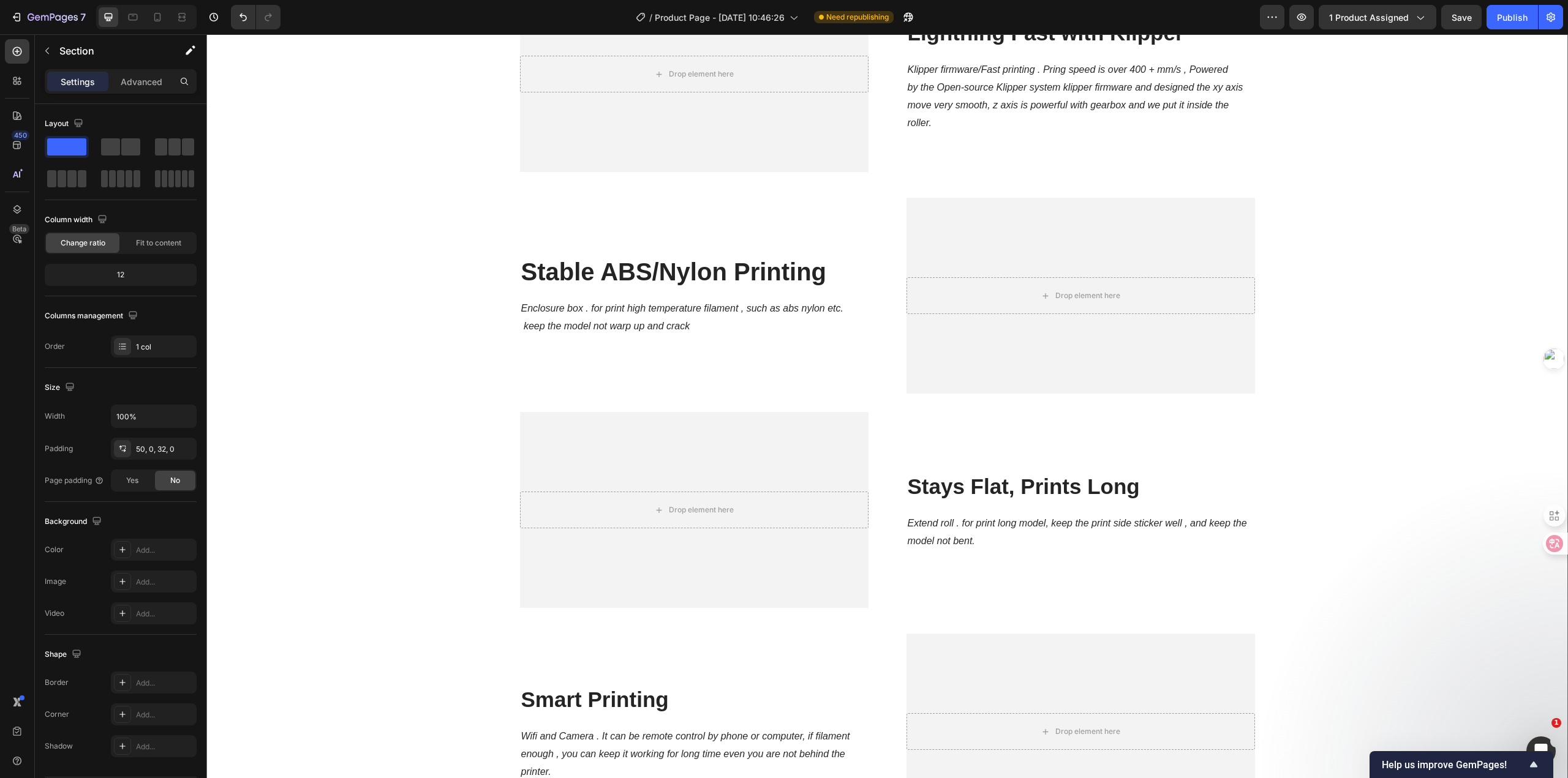
scroll to position [1530, 0]
